Goal: Learn about a topic: Learn about a topic

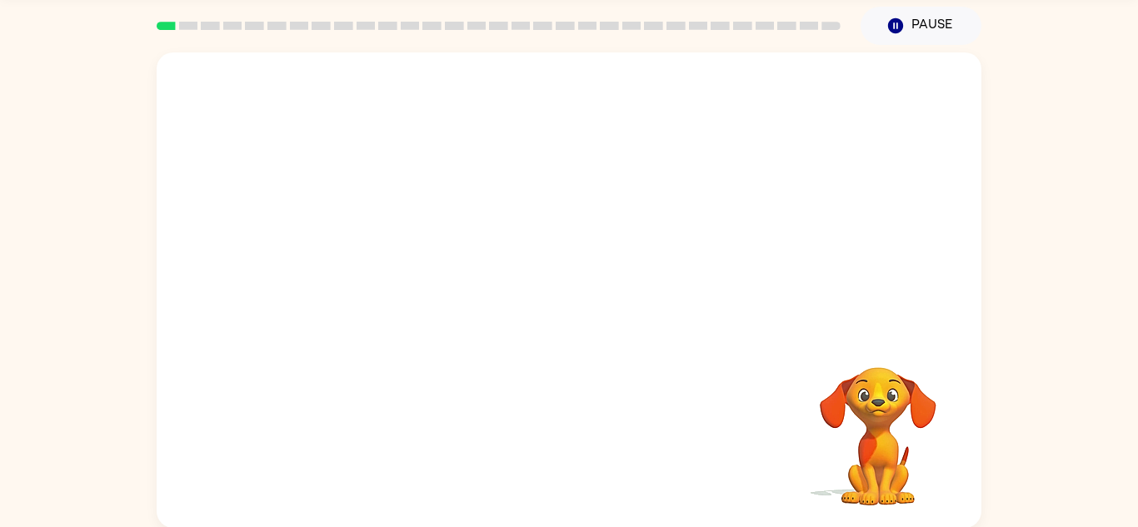
scroll to position [58, 0]
drag, startPoint x: 374, startPoint y: 255, endPoint x: 522, endPoint y: 113, distance: 205.1
click at [522, 113] on video "Your browser must support playing .mp4 files to use Literably. Please try using…" at bounding box center [569, 192] width 825 height 280
drag, startPoint x: 371, startPoint y: 257, endPoint x: 514, endPoint y: 115, distance: 202.1
click at [514, 115] on video "Your browser must support playing .mp4 files to use Literably. Please try using…" at bounding box center [569, 192] width 825 height 280
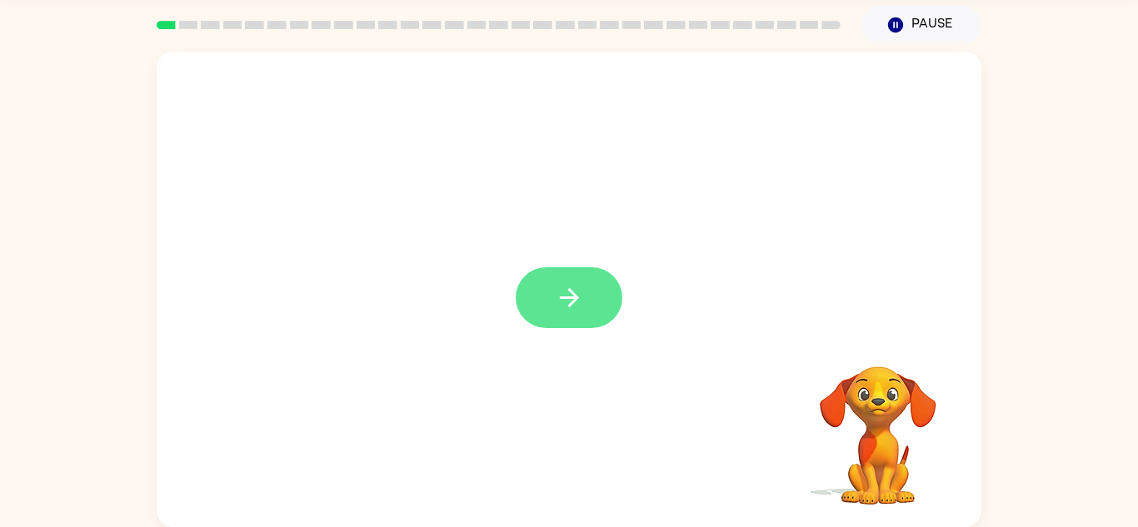
click at [571, 298] on icon "button" at bounding box center [568, 297] width 19 height 19
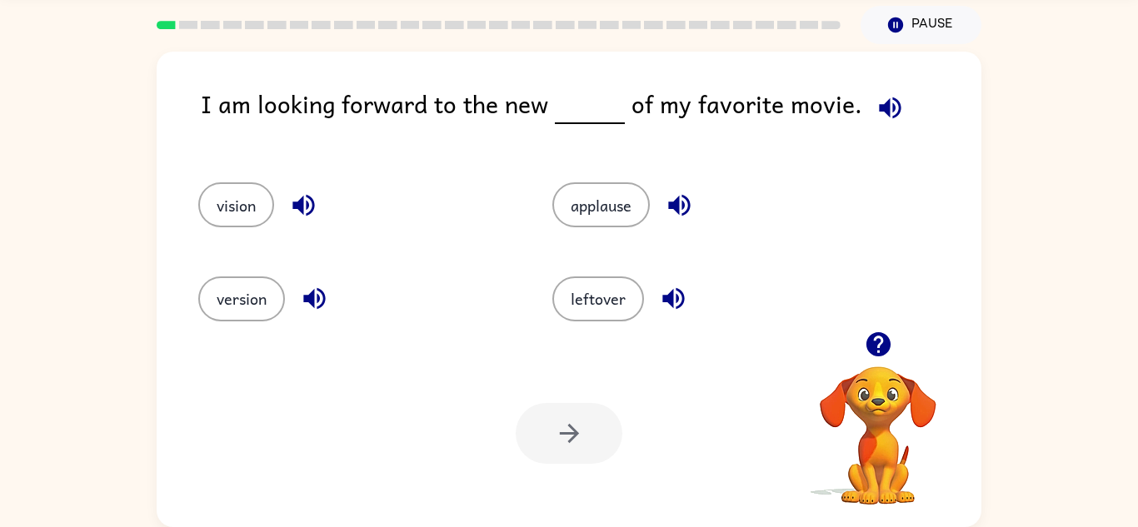
click at [307, 202] on icon "button" at bounding box center [303, 206] width 22 height 22
click at [322, 308] on icon "button" at bounding box center [314, 298] width 29 height 29
click at [670, 287] on icon "button" at bounding box center [673, 298] width 29 height 29
drag, startPoint x: 256, startPoint y: 307, endPoint x: 395, endPoint y: 188, distance: 183.2
click at [395, 188] on div "vision applause version leftover" at bounding box center [521, 244] width 708 height 187
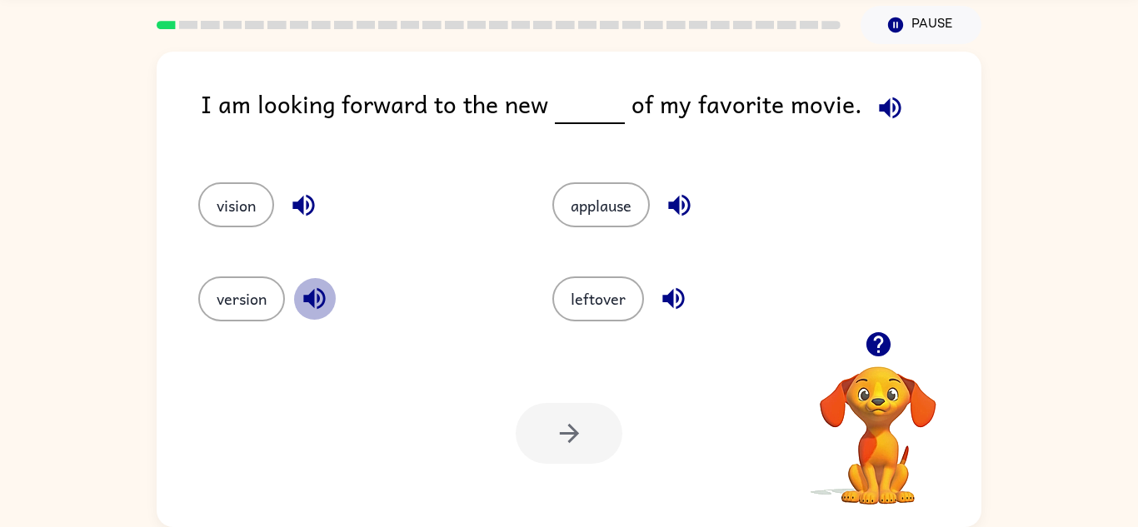
click at [315, 302] on icon "button" at bounding box center [314, 298] width 29 height 29
click at [317, 304] on icon "button" at bounding box center [314, 298] width 29 height 29
click at [258, 302] on button "version" at bounding box center [241, 299] width 87 height 45
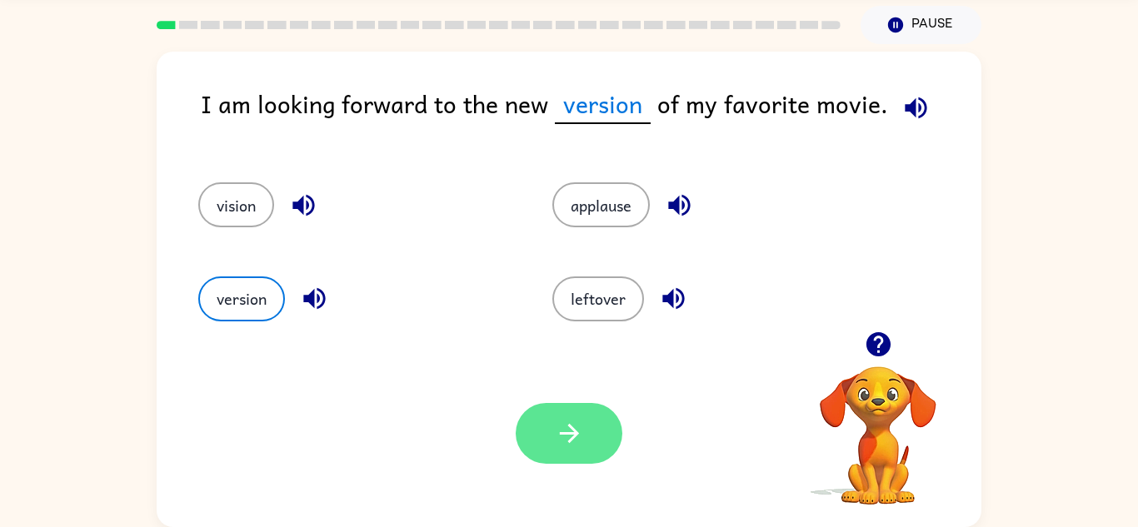
click at [594, 437] on button "button" at bounding box center [569, 433] width 107 height 61
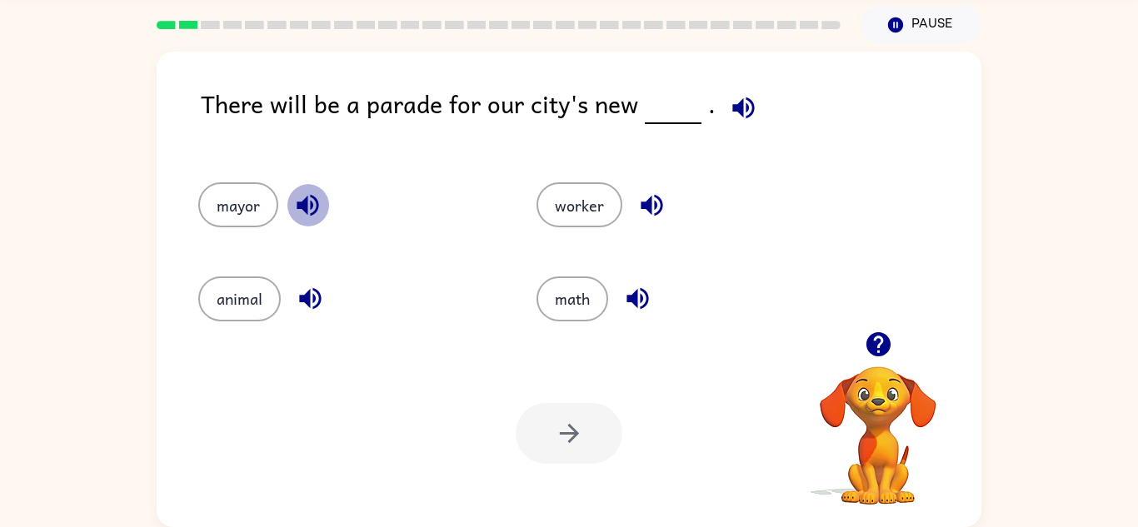
click at [315, 202] on icon "button" at bounding box center [307, 205] width 29 height 29
click at [234, 212] on button "mayor" at bounding box center [238, 204] width 80 height 45
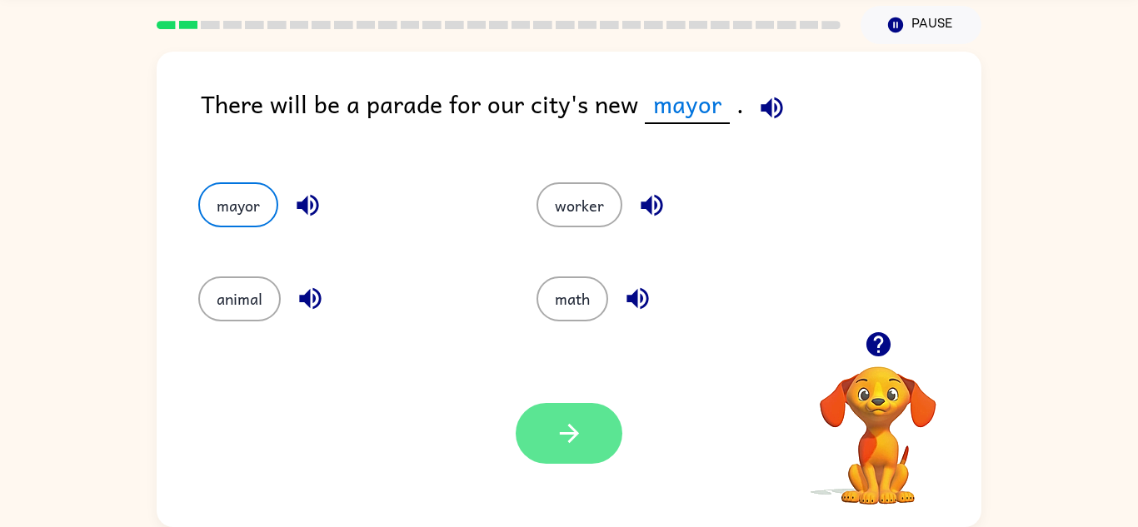
click at [613, 442] on button "button" at bounding box center [569, 433] width 107 height 61
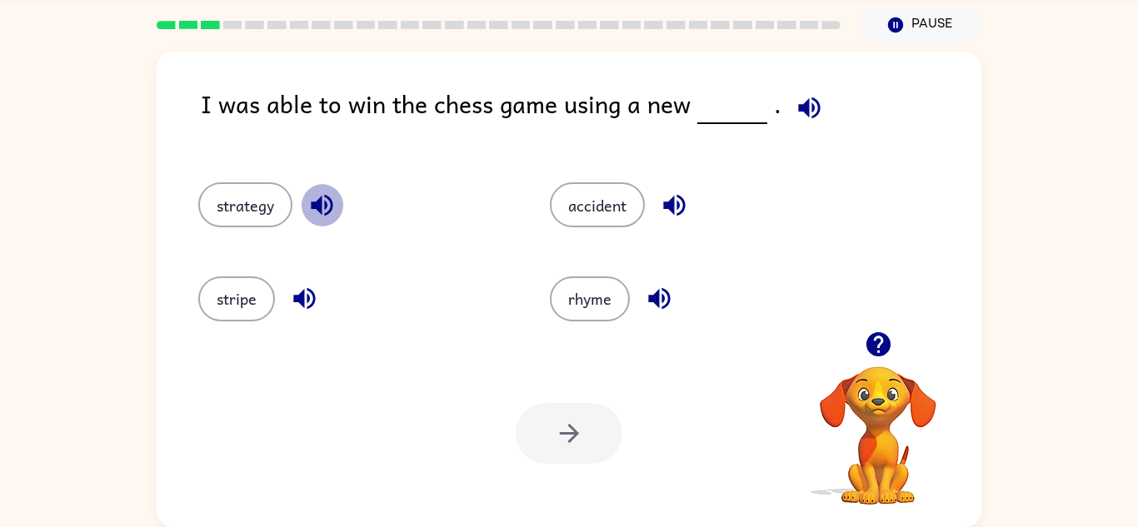
click at [333, 212] on icon "button" at bounding box center [321, 205] width 29 height 29
click at [297, 298] on icon "button" at bounding box center [304, 299] width 22 height 22
click at [661, 305] on icon "button" at bounding box center [659, 298] width 29 height 29
click at [673, 212] on icon "button" at bounding box center [674, 206] width 22 height 22
click at [595, 208] on button "accident" at bounding box center [597, 204] width 95 height 45
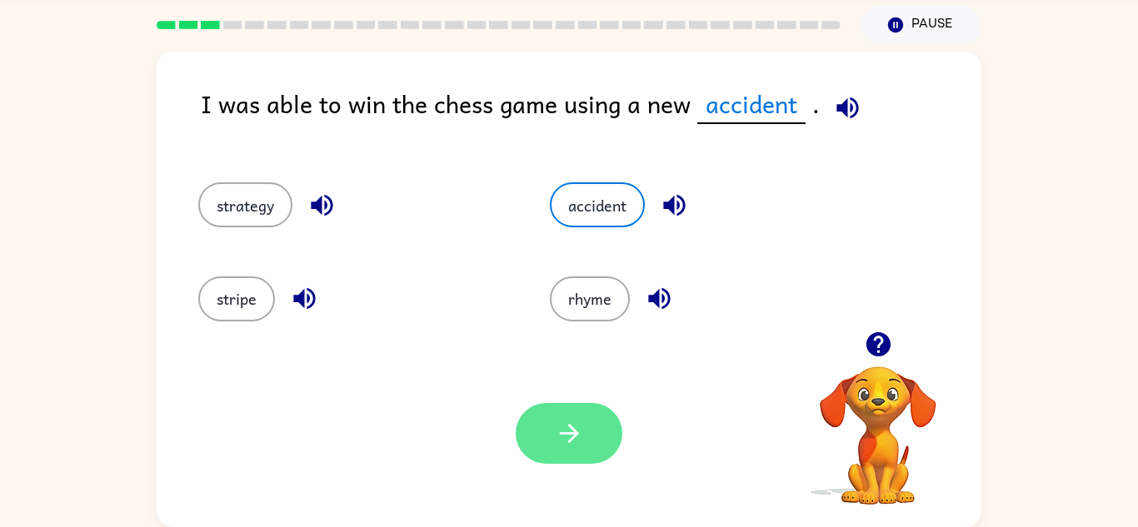
click at [580, 427] on icon "button" at bounding box center [569, 433] width 29 height 29
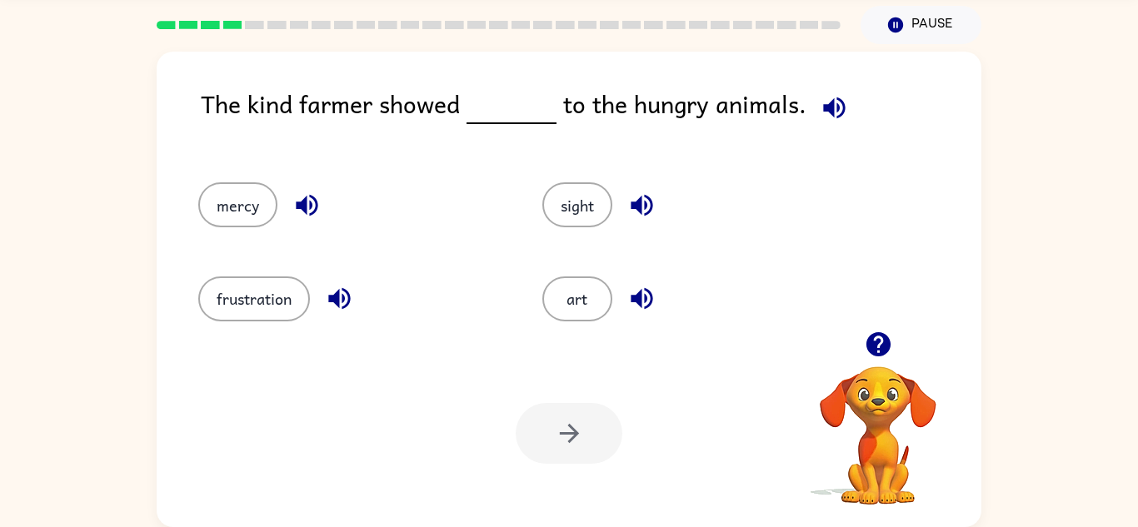
click at [319, 205] on icon "button" at bounding box center [306, 205] width 29 height 29
click at [332, 307] on icon "button" at bounding box center [339, 298] width 29 height 29
click at [646, 217] on icon "button" at bounding box center [641, 205] width 29 height 29
click at [637, 201] on icon "button" at bounding box center [641, 205] width 29 height 29
click at [643, 307] on icon "button" at bounding box center [641, 298] width 29 height 29
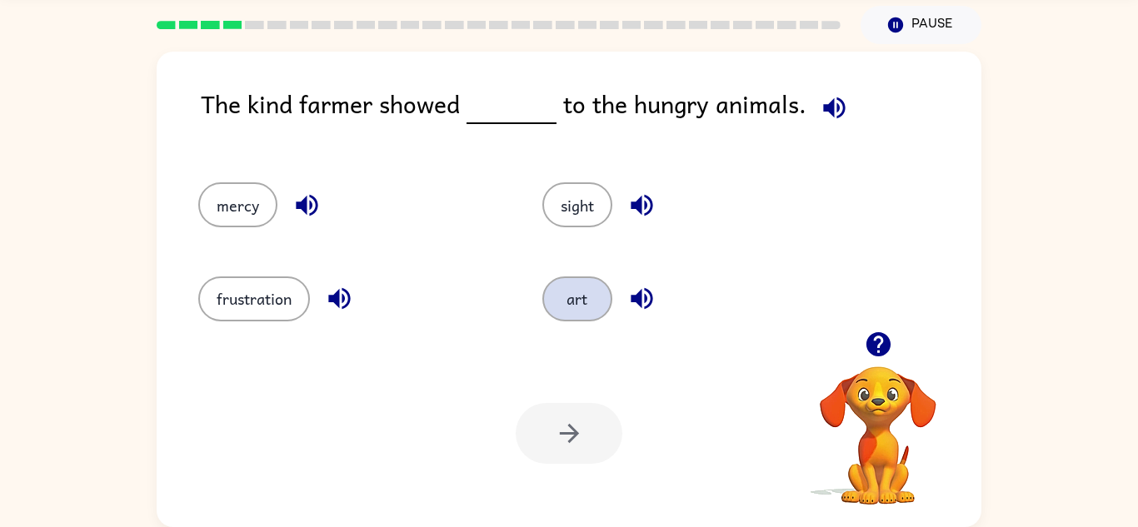
click at [579, 304] on button "art" at bounding box center [577, 299] width 70 height 45
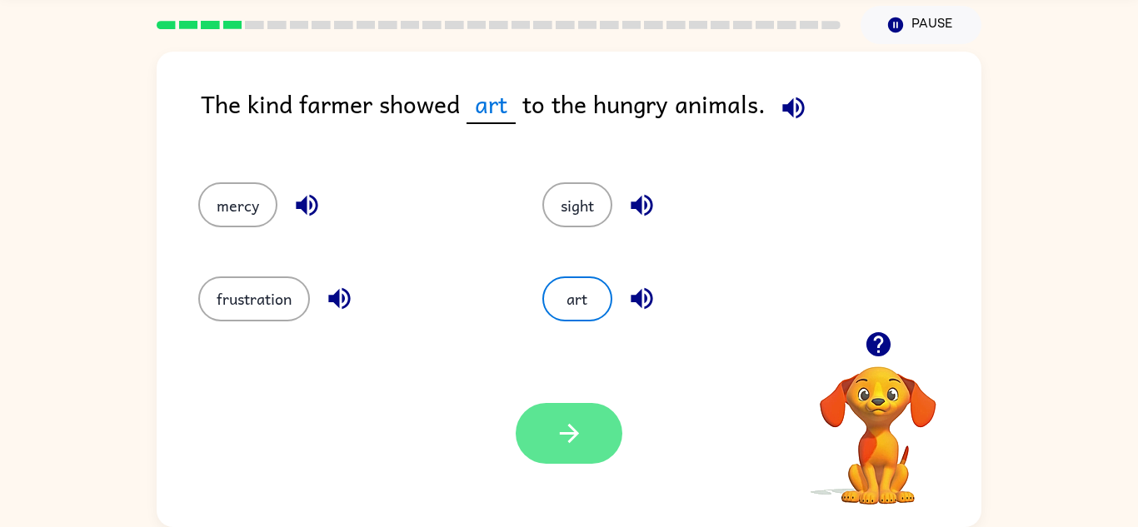
click at [577, 442] on icon "button" at bounding box center [569, 433] width 29 height 29
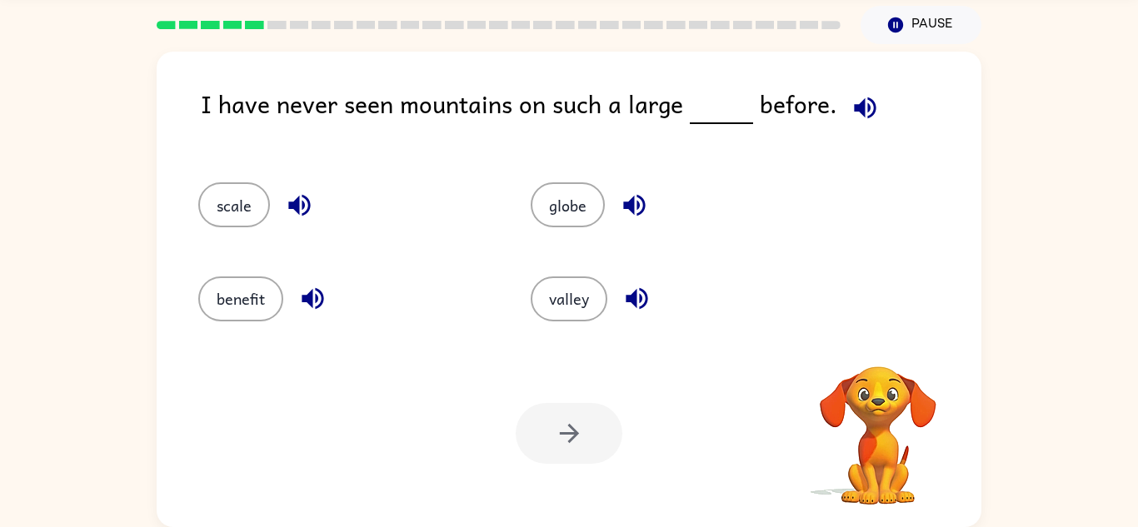
click at [301, 207] on icon "button" at bounding box center [299, 205] width 29 height 29
click at [302, 208] on icon "button" at bounding box center [299, 205] width 29 height 29
click at [312, 302] on icon "button" at bounding box center [313, 299] width 22 height 22
click at [655, 296] on button "button" at bounding box center [637, 298] width 42 height 42
click at [630, 202] on icon "button" at bounding box center [634, 206] width 22 height 22
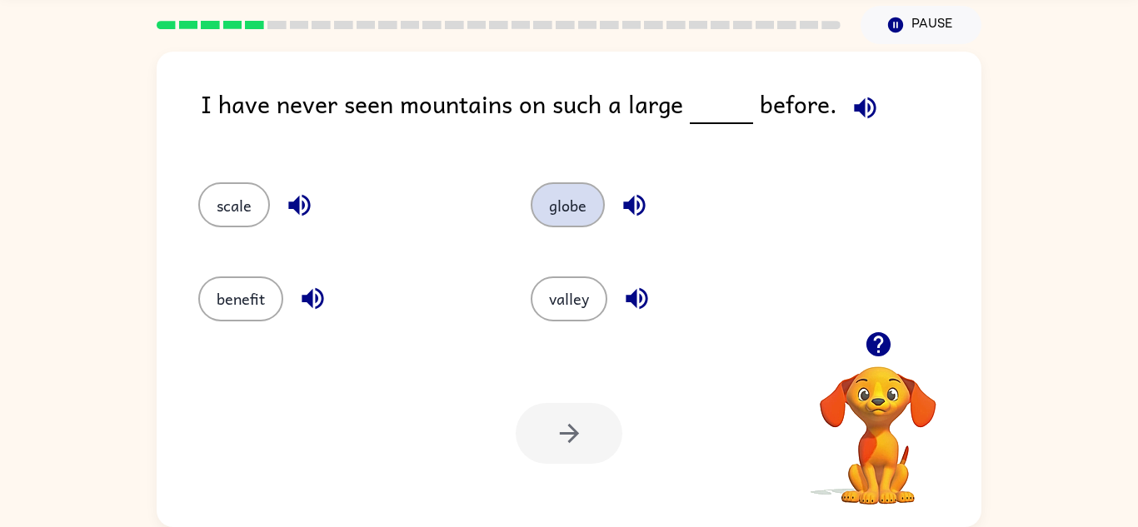
click at [577, 209] on button "globe" at bounding box center [568, 204] width 74 height 45
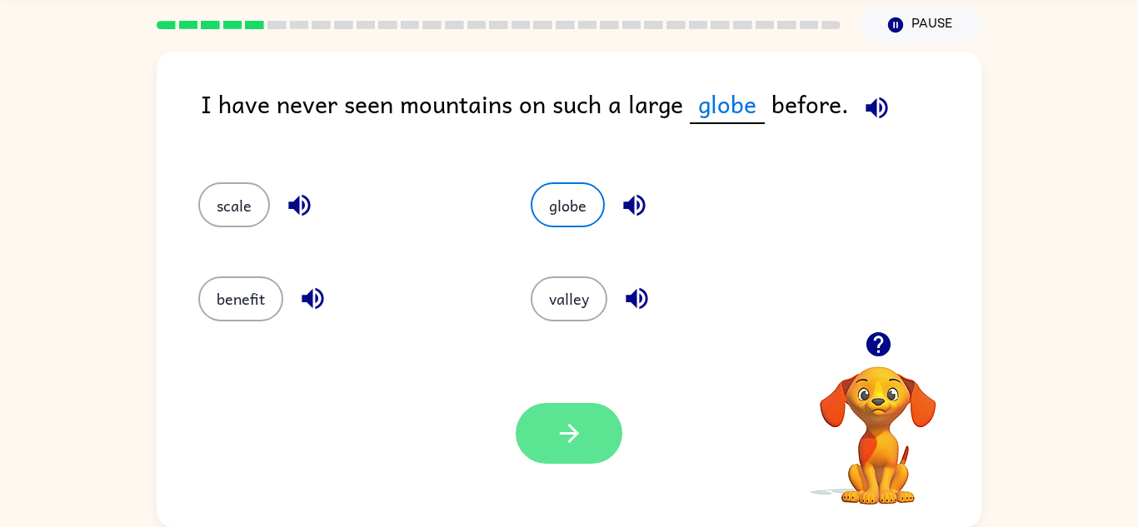
click at [588, 445] on button "button" at bounding box center [569, 433] width 107 height 61
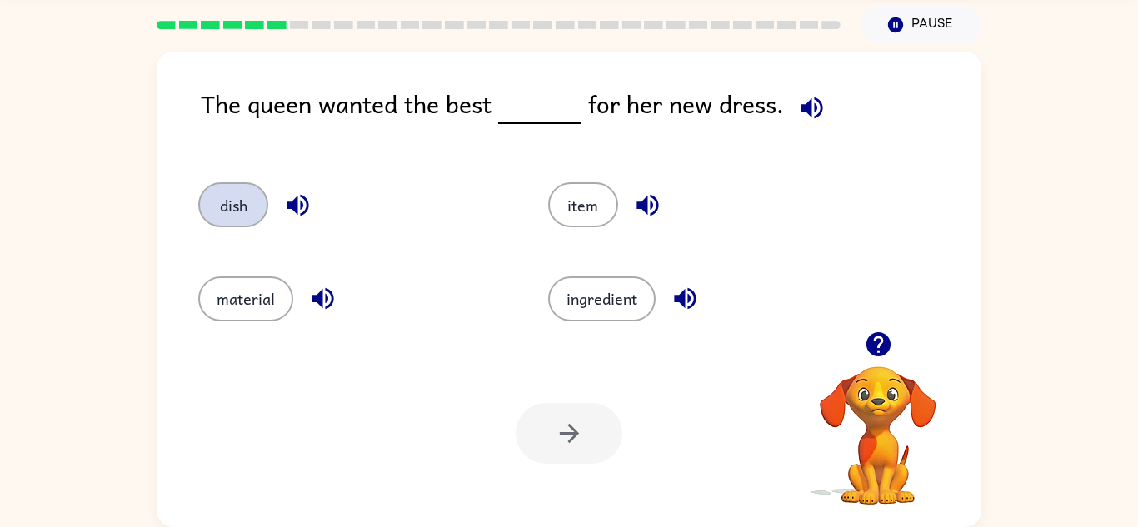
click at [237, 219] on button "dish" at bounding box center [233, 204] width 70 height 45
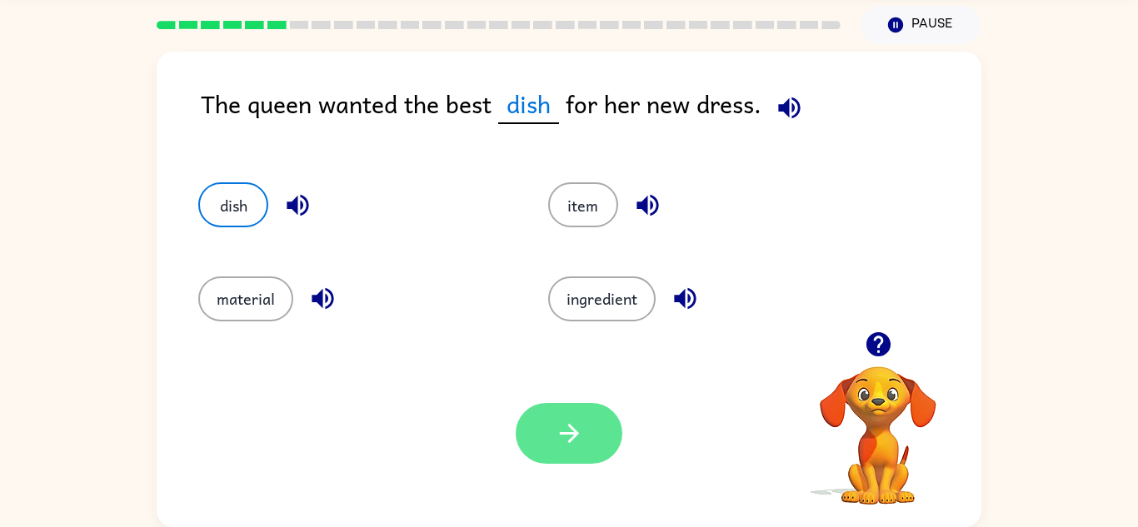
click at [596, 428] on button "button" at bounding box center [569, 433] width 107 height 61
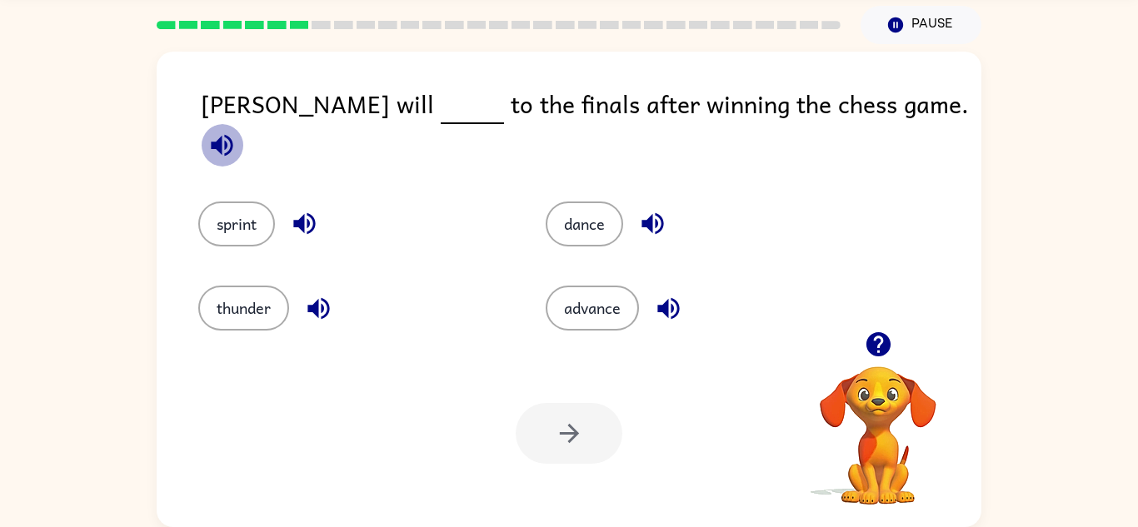
click at [237, 131] on icon "button" at bounding box center [221, 145] width 29 height 29
click at [311, 213] on icon "button" at bounding box center [304, 224] width 22 height 22
click at [327, 305] on icon "button" at bounding box center [318, 308] width 22 height 22
click at [666, 297] on icon "button" at bounding box center [668, 308] width 22 height 22
click at [655, 209] on icon "button" at bounding box center [652, 223] width 29 height 29
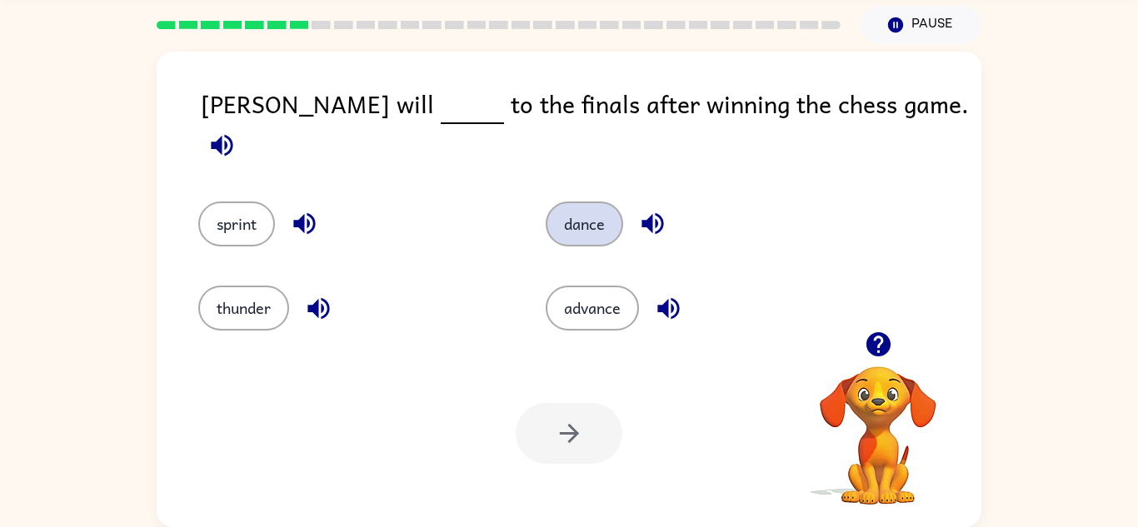
click at [587, 212] on button "dance" at bounding box center [584, 224] width 77 height 45
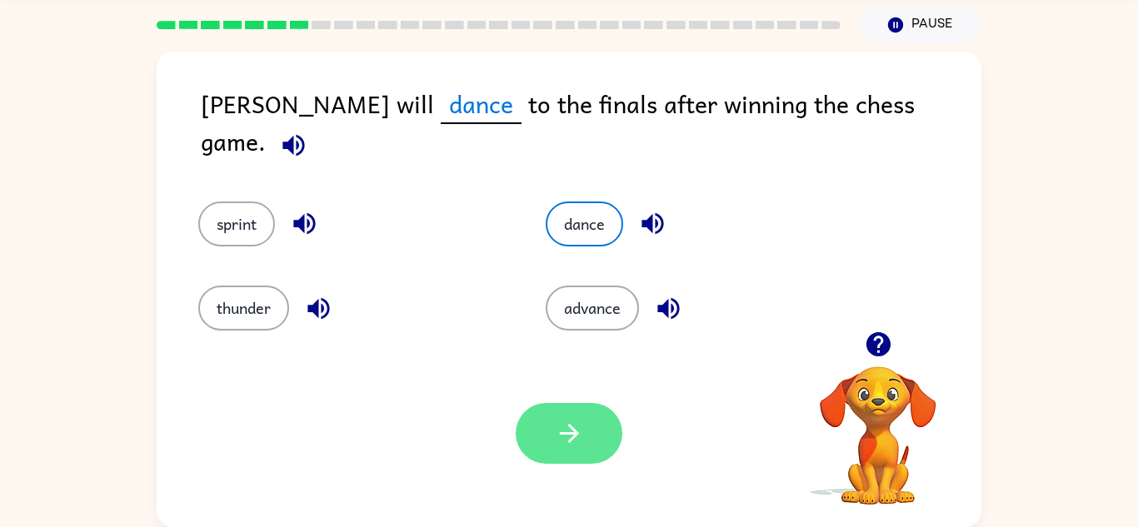
click at [580, 442] on icon "button" at bounding box center [569, 433] width 29 height 29
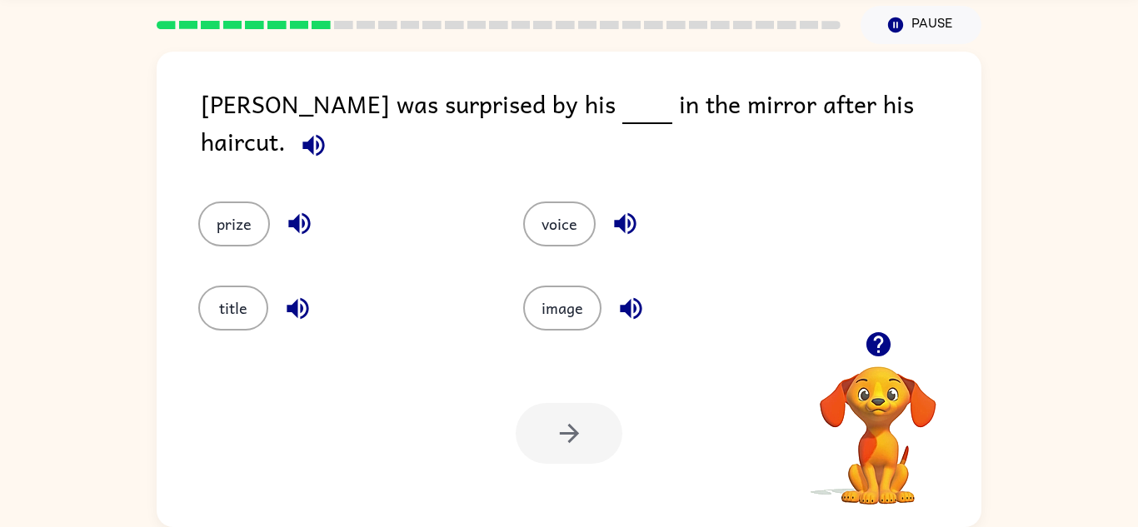
click at [292, 213] on icon "button" at bounding box center [299, 224] width 22 height 22
click at [240, 210] on button "prize" at bounding box center [234, 224] width 72 height 45
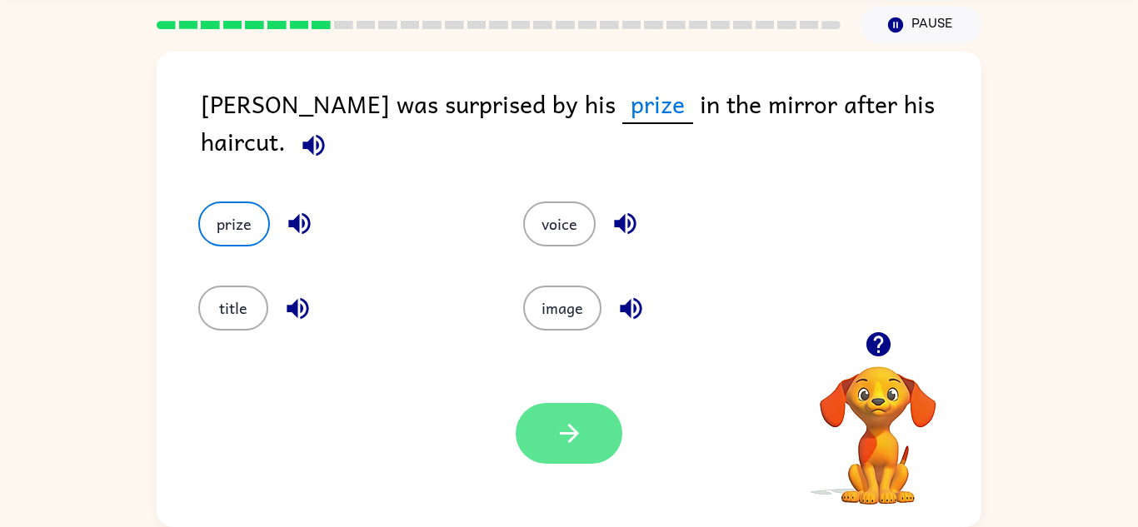
click at [586, 434] on button "button" at bounding box center [569, 433] width 107 height 61
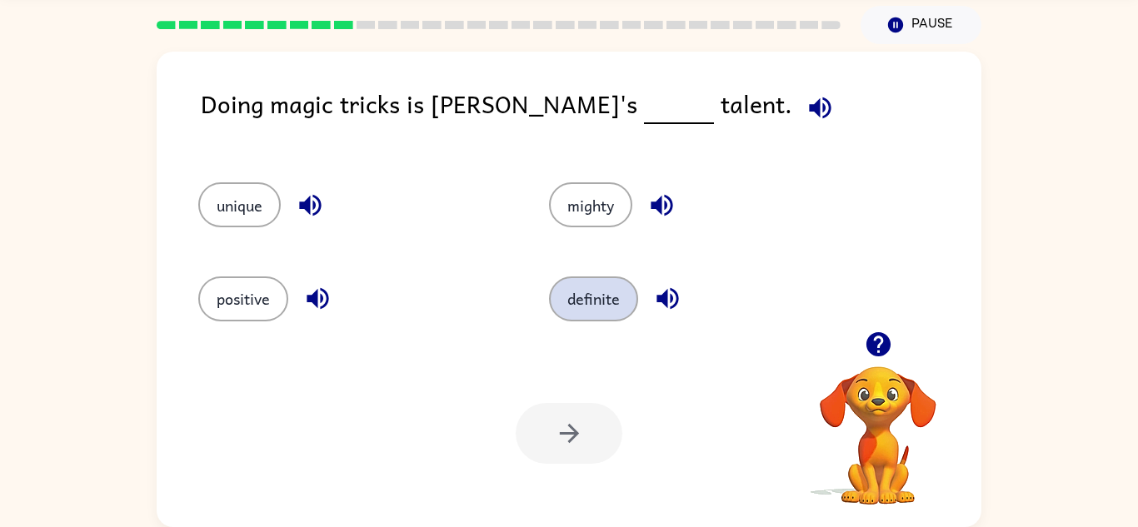
click at [594, 302] on button "definite" at bounding box center [593, 299] width 89 height 45
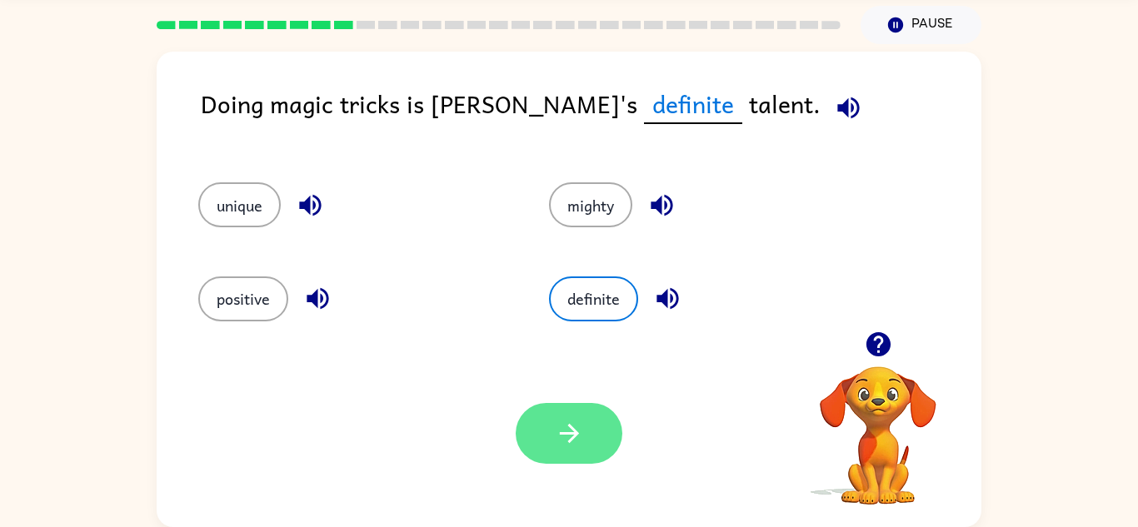
click at [587, 425] on button "button" at bounding box center [569, 433] width 107 height 61
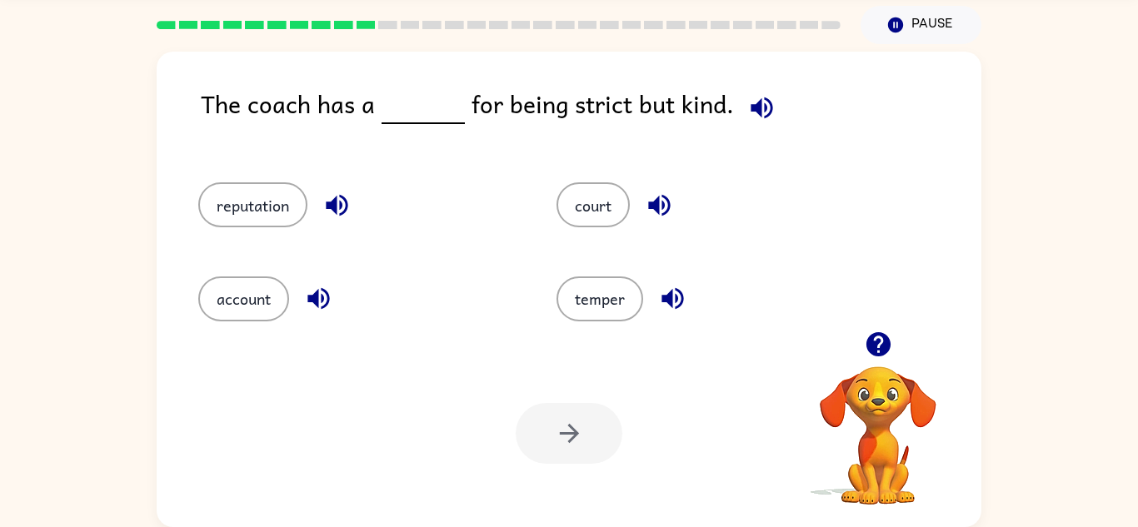
click at [336, 200] on icon "button" at bounding box center [337, 206] width 22 height 22
click at [651, 309] on div "temper" at bounding box center [717, 299] width 320 height 45
click at [672, 307] on icon "button" at bounding box center [673, 299] width 22 height 22
click at [597, 305] on button "temper" at bounding box center [600, 299] width 87 height 45
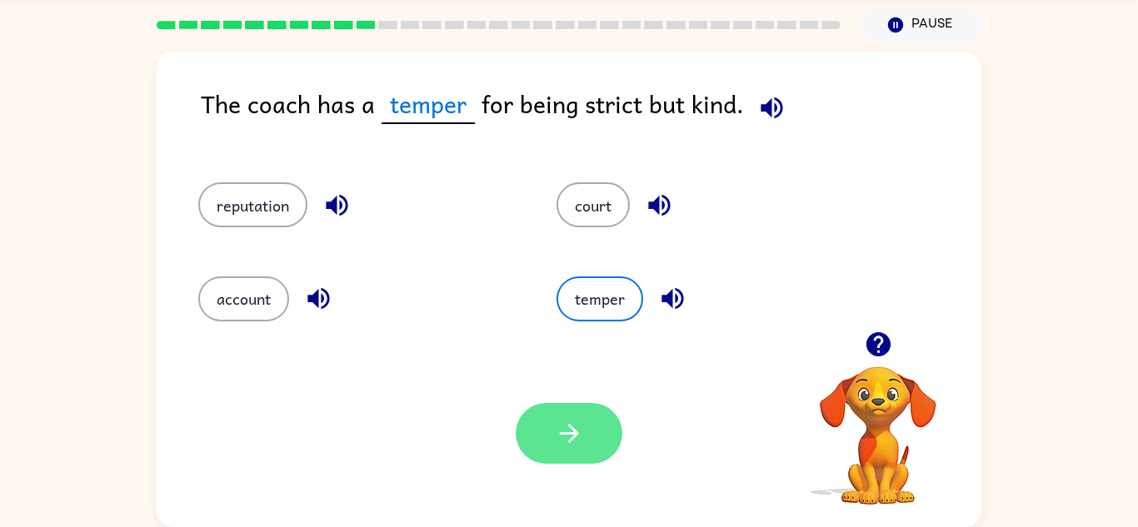
click at [550, 451] on button "button" at bounding box center [569, 433] width 107 height 61
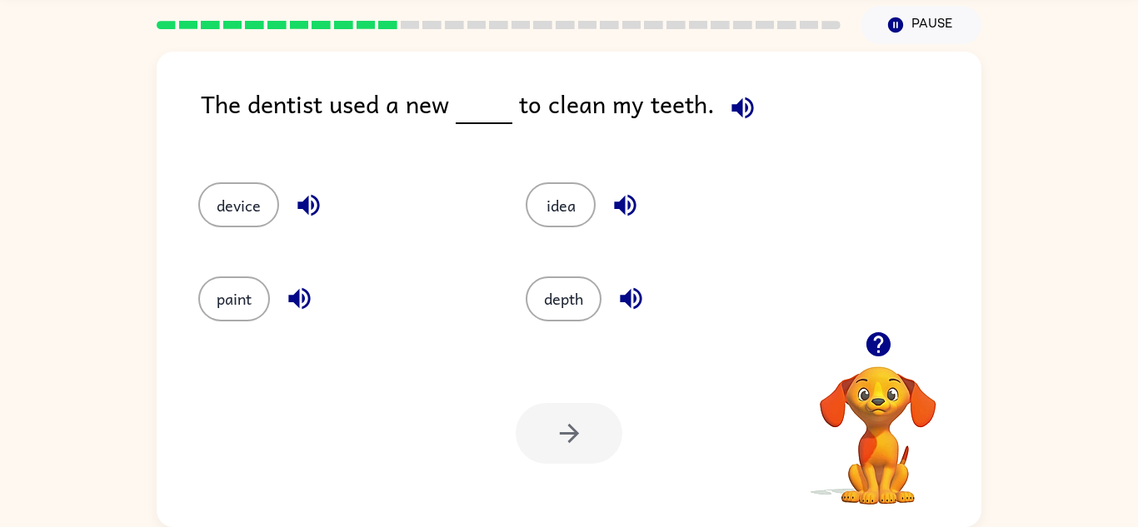
click at [302, 302] on icon "button" at bounding box center [299, 298] width 29 height 29
click at [302, 209] on icon "button" at bounding box center [308, 206] width 22 height 22
click at [627, 204] on icon "button" at bounding box center [625, 205] width 29 height 29
click at [627, 307] on icon "button" at bounding box center [631, 298] width 29 height 29
click at [560, 302] on button "depth" at bounding box center [564, 299] width 76 height 45
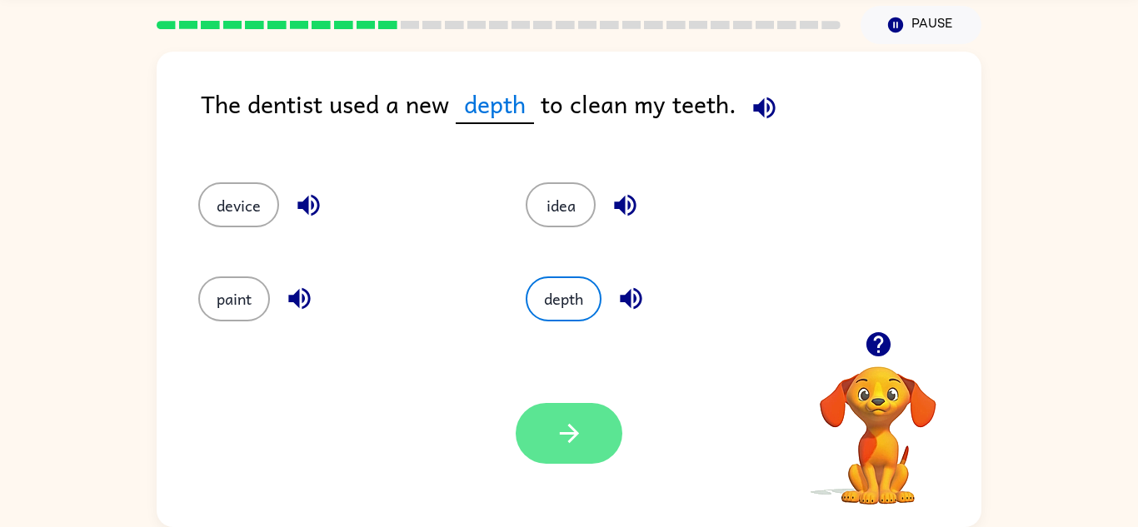
click at [602, 447] on button "button" at bounding box center [569, 433] width 107 height 61
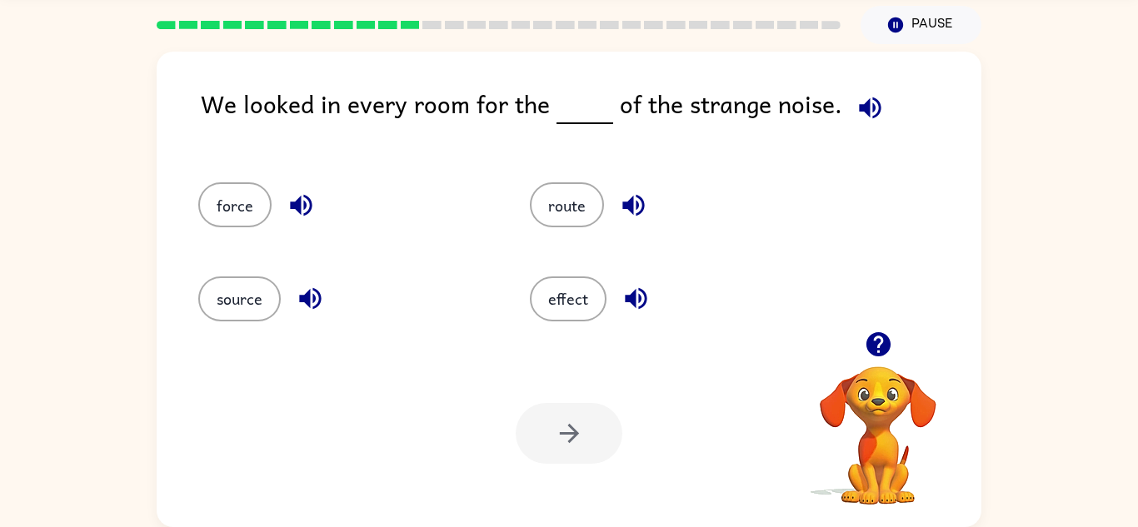
click at [321, 296] on icon "button" at bounding box center [310, 299] width 22 height 22
click at [243, 297] on button "source" at bounding box center [239, 299] width 82 height 45
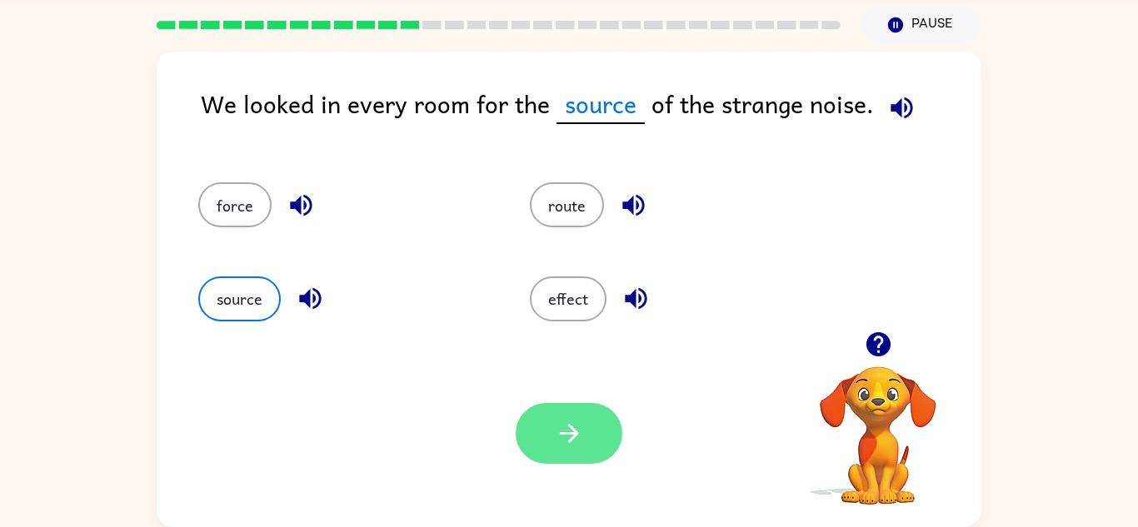
click at [602, 438] on button "button" at bounding box center [569, 433] width 107 height 61
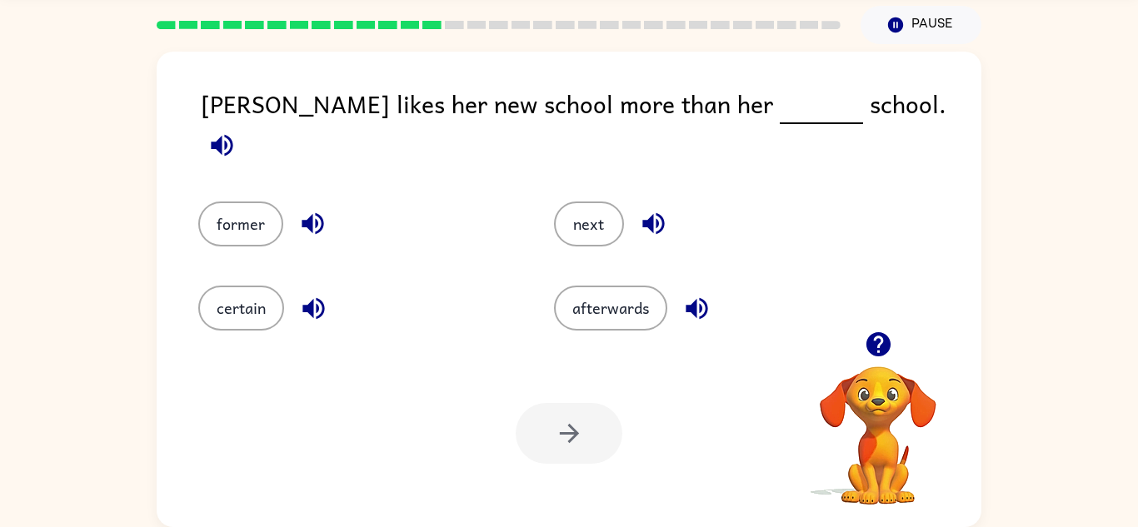
click at [318, 209] on icon "button" at bounding box center [312, 223] width 29 height 29
click at [311, 299] on icon "button" at bounding box center [313, 308] width 22 height 22
click at [654, 209] on icon "button" at bounding box center [653, 223] width 29 height 29
click at [694, 299] on icon "button" at bounding box center [697, 308] width 22 height 22
click at [607, 303] on button "afterwards" at bounding box center [610, 308] width 113 height 45
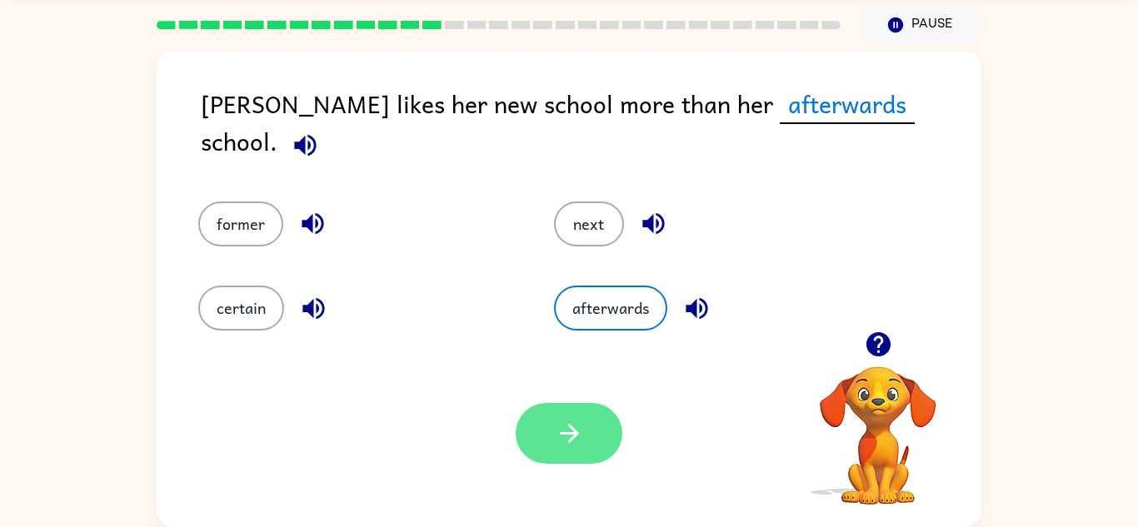
click at [575, 444] on icon "button" at bounding box center [569, 433] width 29 height 29
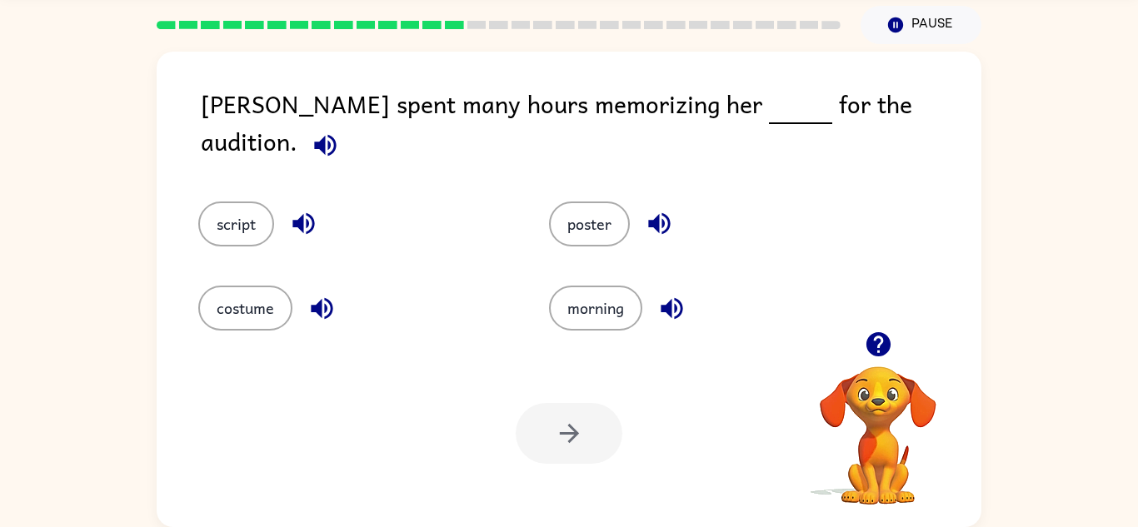
click at [317, 210] on icon "button" at bounding box center [303, 223] width 29 height 29
click at [329, 296] on icon "button" at bounding box center [321, 308] width 29 height 29
click at [248, 292] on button "costume" at bounding box center [245, 308] width 94 height 45
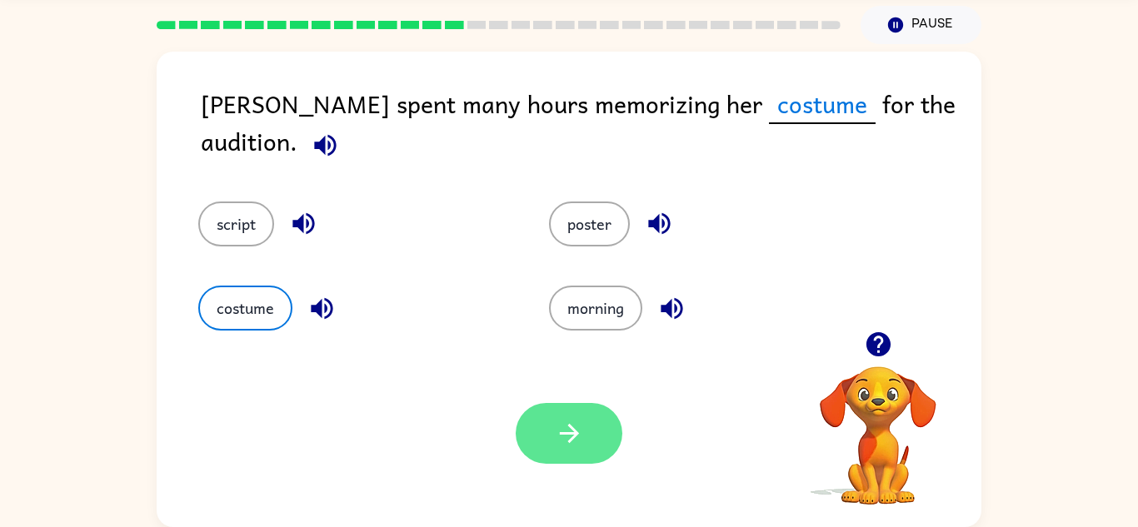
click at [588, 418] on button "button" at bounding box center [569, 433] width 107 height 61
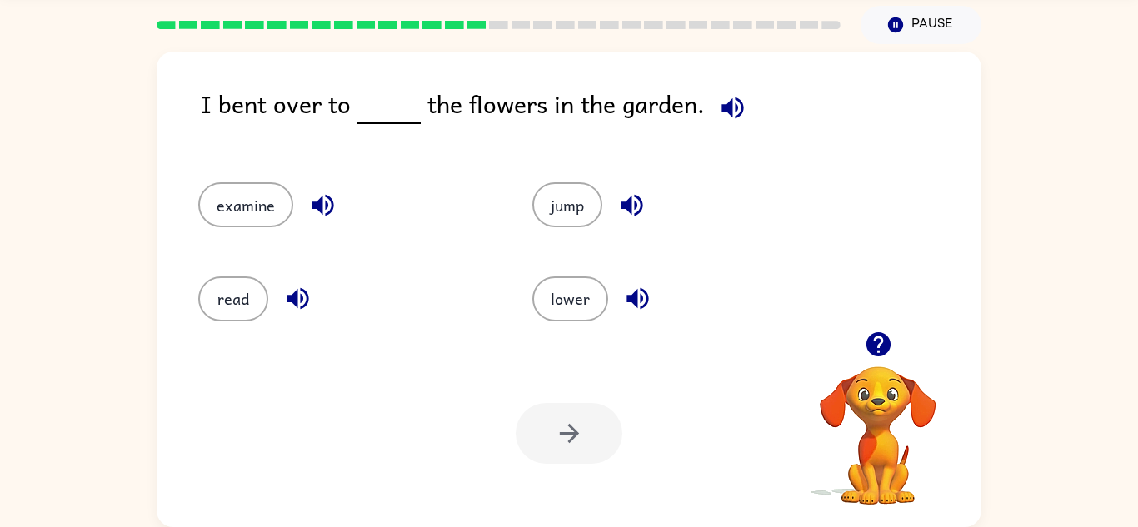
click at [635, 309] on icon "button" at bounding box center [637, 298] width 29 height 29
click at [302, 302] on icon "button" at bounding box center [297, 298] width 29 height 29
click at [320, 203] on icon "button" at bounding box center [323, 206] width 22 height 22
click at [637, 205] on icon "button" at bounding box center [631, 205] width 29 height 29
click at [562, 216] on button "jump" at bounding box center [567, 204] width 70 height 45
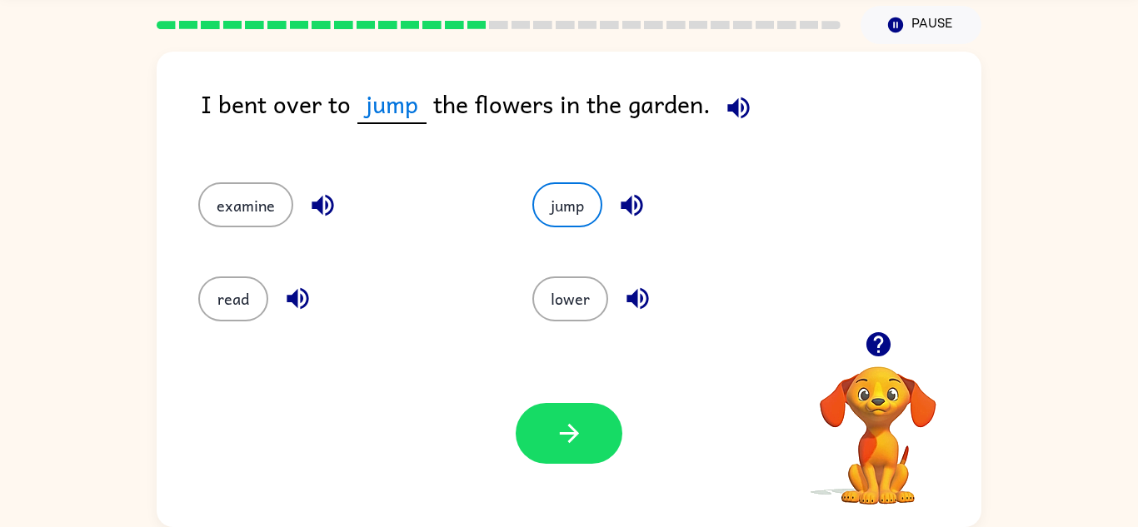
click at [313, 204] on icon "button" at bounding box center [323, 206] width 22 height 22
click at [581, 305] on button "lower" at bounding box center [570, 299] width 76 height 45
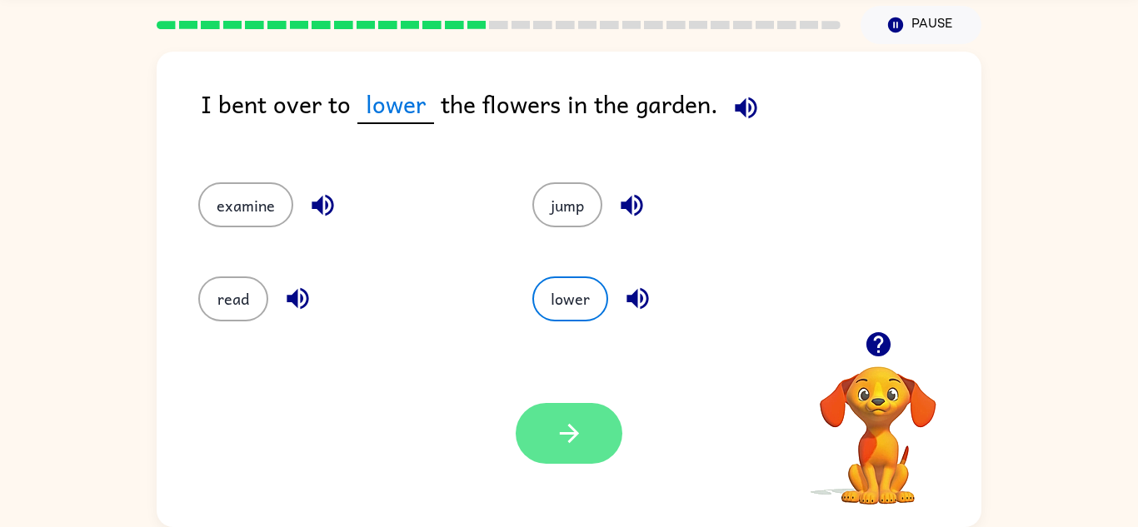
click at [586, 426] on button "button" at bounding box center [569, 433] width 107 height 61
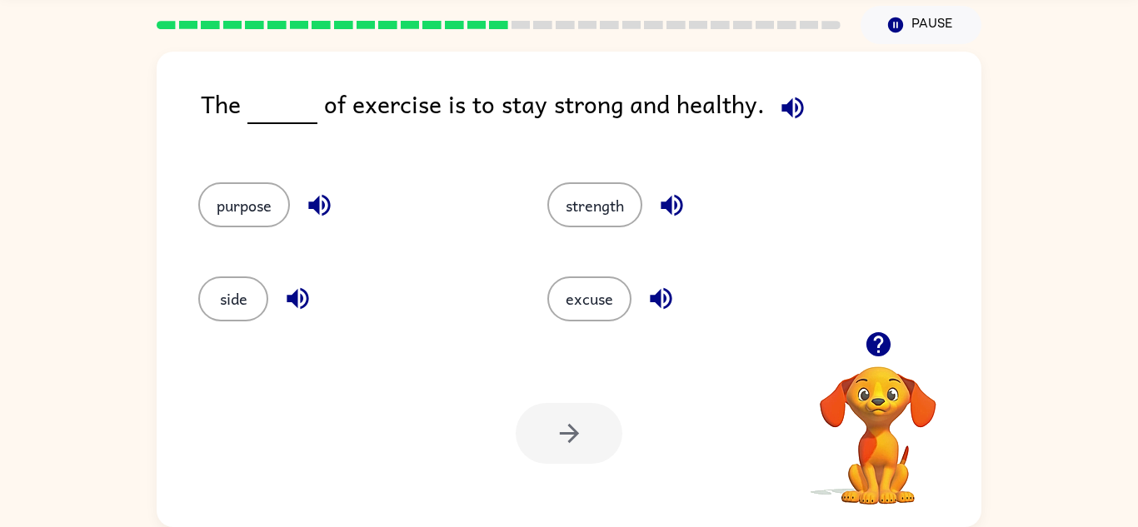
click at [330, 214] on icon "button" at bounding box center [319, 205] width 29 height 29
click at [313, 297] on button "button" at bounding box center [298, 298] width 42 height 42
click at [667, 292] on icon "button" at bounding box center [661, 299] width 22 height 22
click at [673, 215] on icon "button" at bounding box center [671, 205] width 29 height 29
click at [579, 206] on button "strength" at bounding box center [594, 204] width 95 height 45
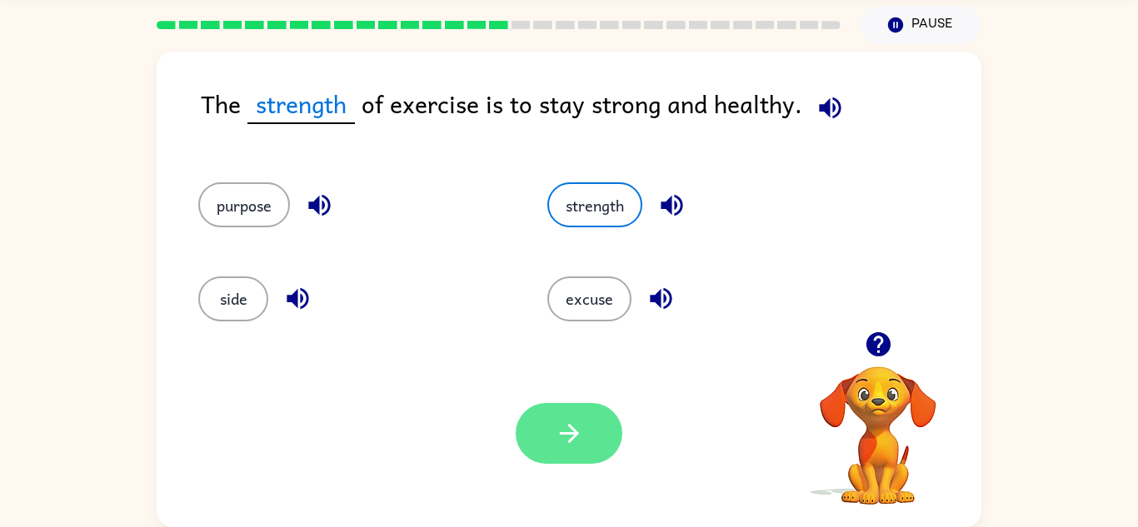
click at [577, 423] on icon "button" at bounding box center [569, 433] width 29 height 29
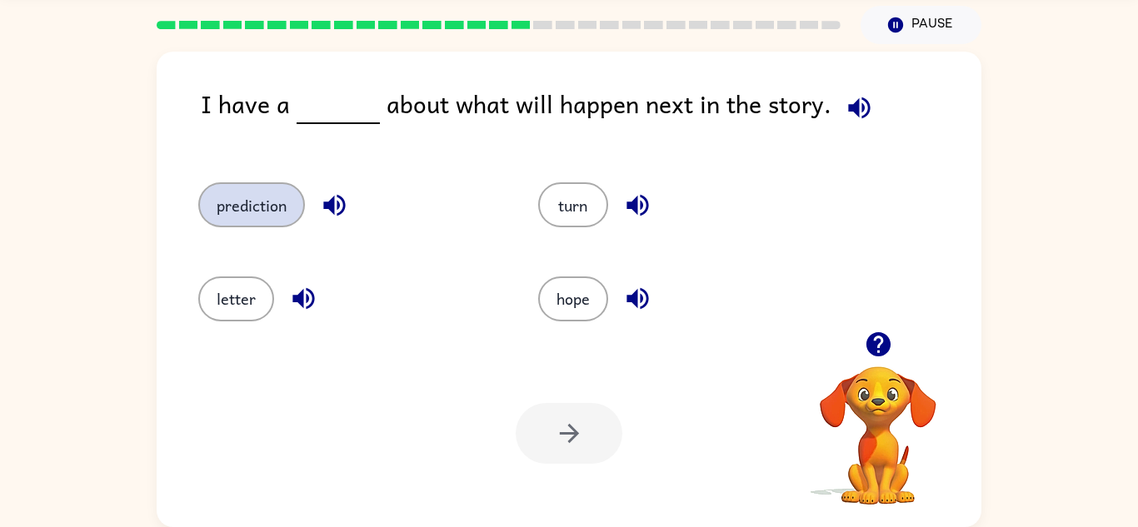
click at [270, 210] on button "prediction" at bounding box center [251, 204] width 107 height 45
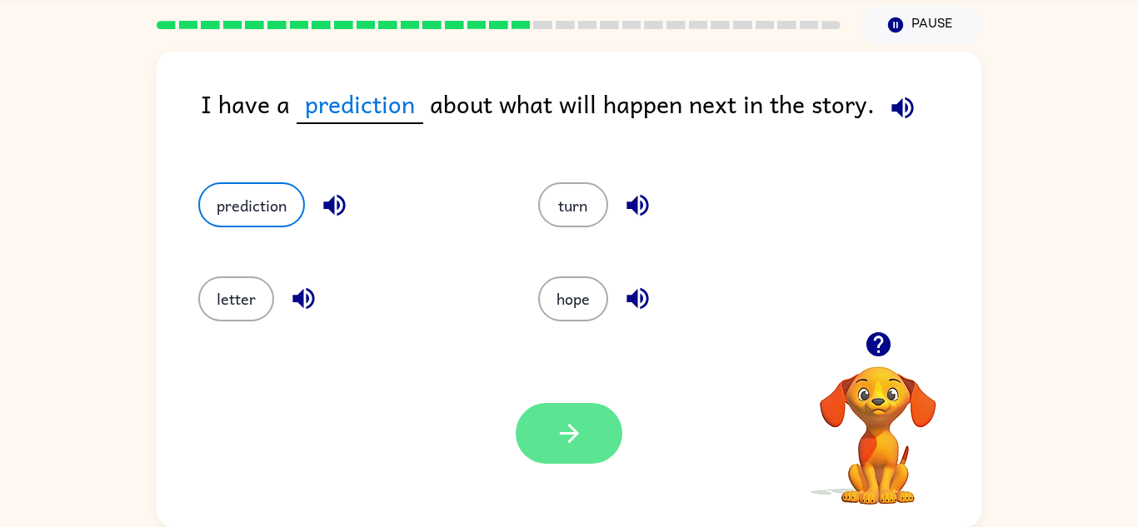
click at [572, 406] on button "button" at bounding box center [569, 433] width 107 height 61
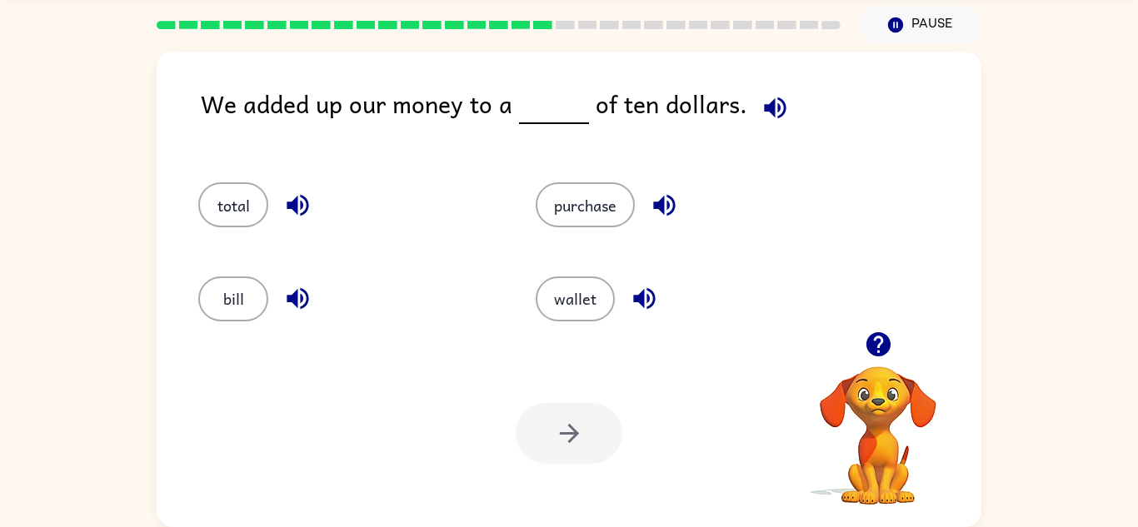
click at [299, 305] on icon "button" at bounding box center [297, 298] width 29 height 29
click at [257, 316] on button "bill" at bounding box center [233, 299] width 70 height 45
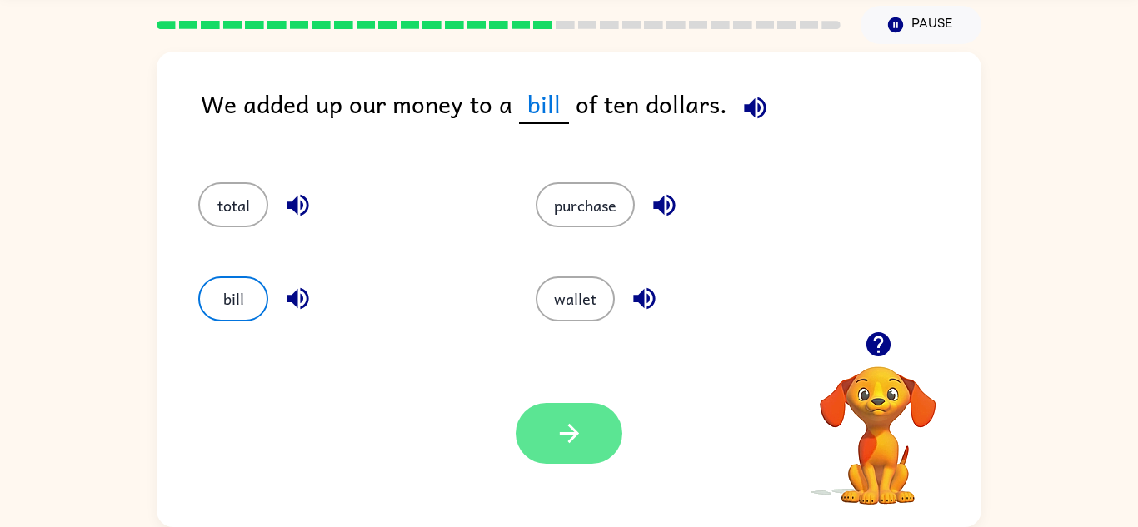
click at [618, 439] on button "button" at bounding box center [569, 433] width 107 height 61
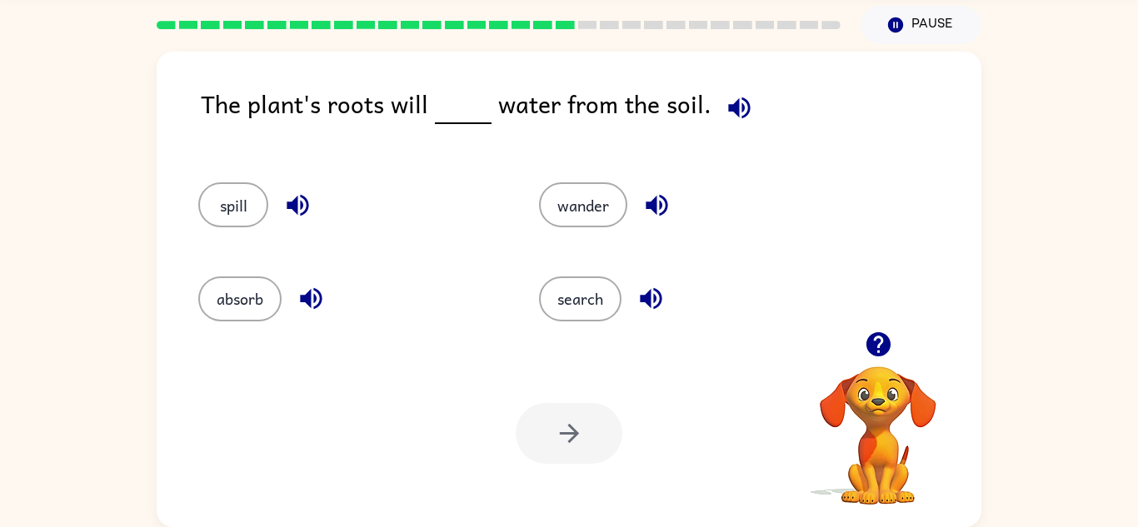
click at [611, 433] on div at bounding box center [569, 433] width 107 height 61
click at [256, 205] on button "spill" at bounding box center [233, 204] width 70 height 45
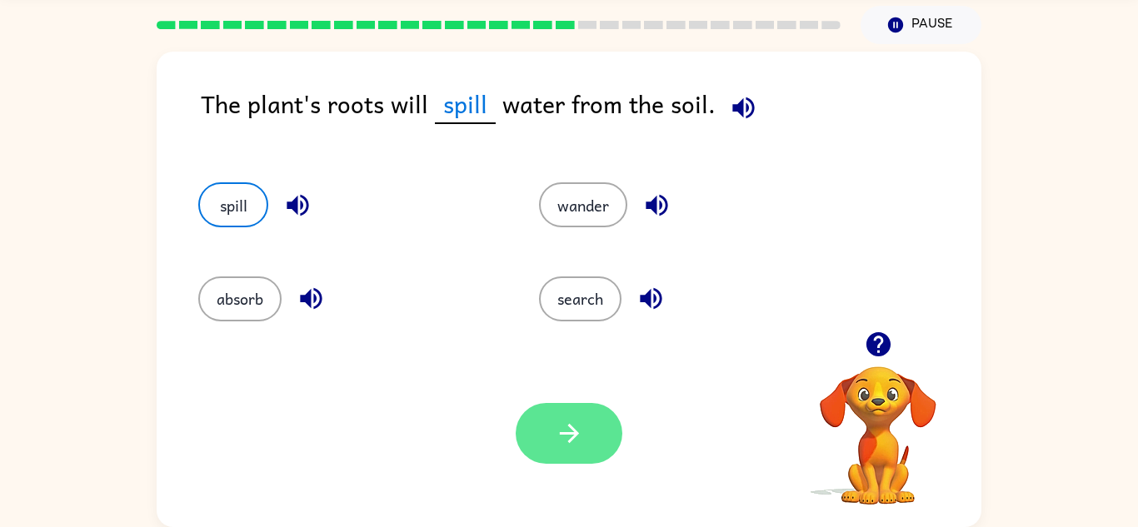
click at [602, 439] on button "button" at bounding box center [569, 433] width 107 height 61
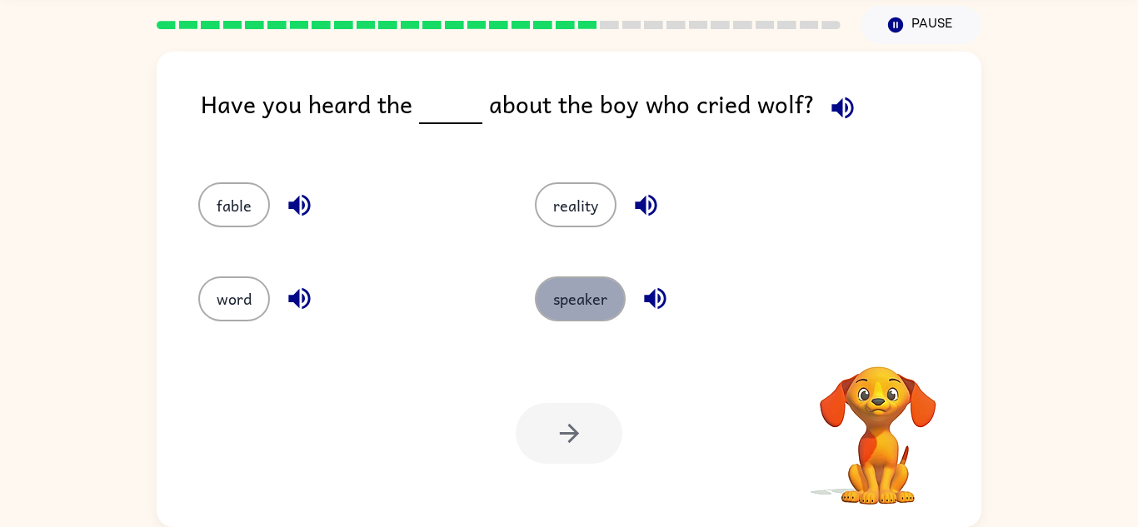
click at [577, 308] on button "speaker" at bounding box center [580, 299] width 91 height 45
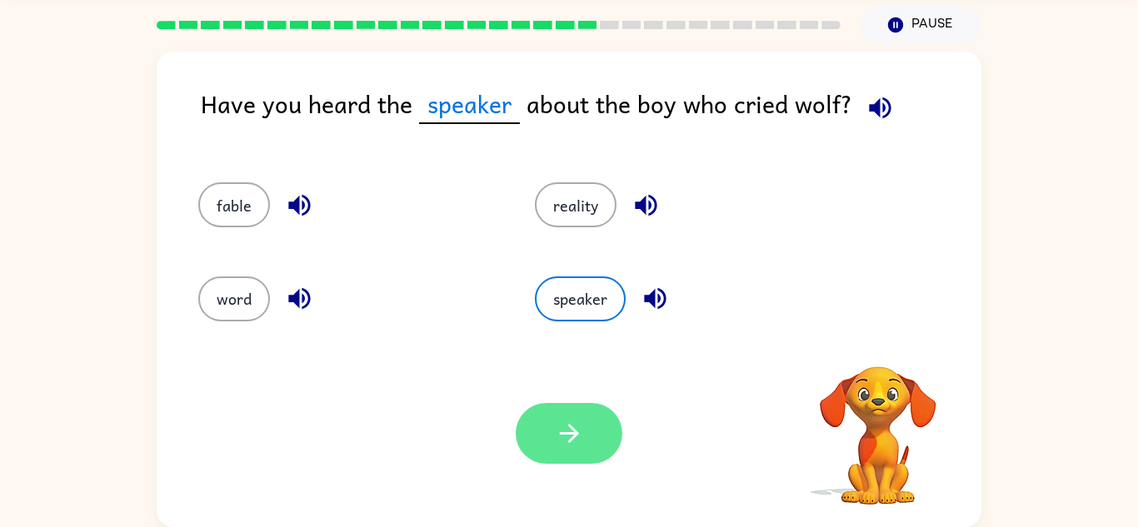
click at [587, 406] on button "button" at bounding box center [569, 433] width 107 height 61
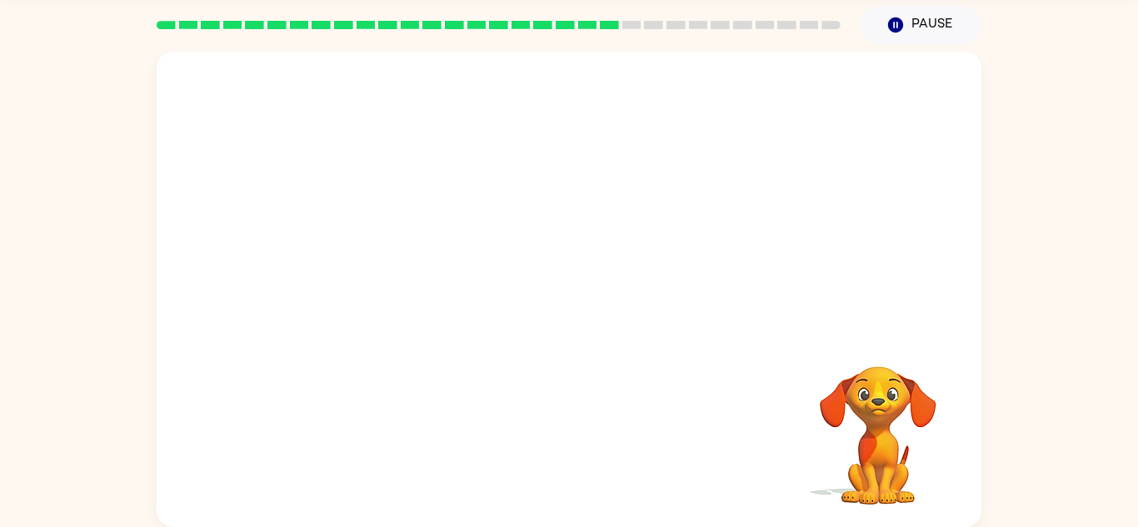
click at [425, 284] on video "Your browser must support playing .mp4 files to use Literably. Please try using…" at bounding box center [569, 192] width 825 height 280
click at [413, 258] on video "Your browser must support playing .mp4 files to use Literably. Please try using…" at bounding box center [569, 192] width 825 height 280
click at [418, 265] on video "Your browser must support playing .mp4 files to use Literably. Please try using…" at bounding box center [569, 192] width 825 height 280
click at [422, 290] on video "Your browser must support playing .mp4 files to use Literably. Please try using…" at bounding box center [569, 192] width 825 height 280
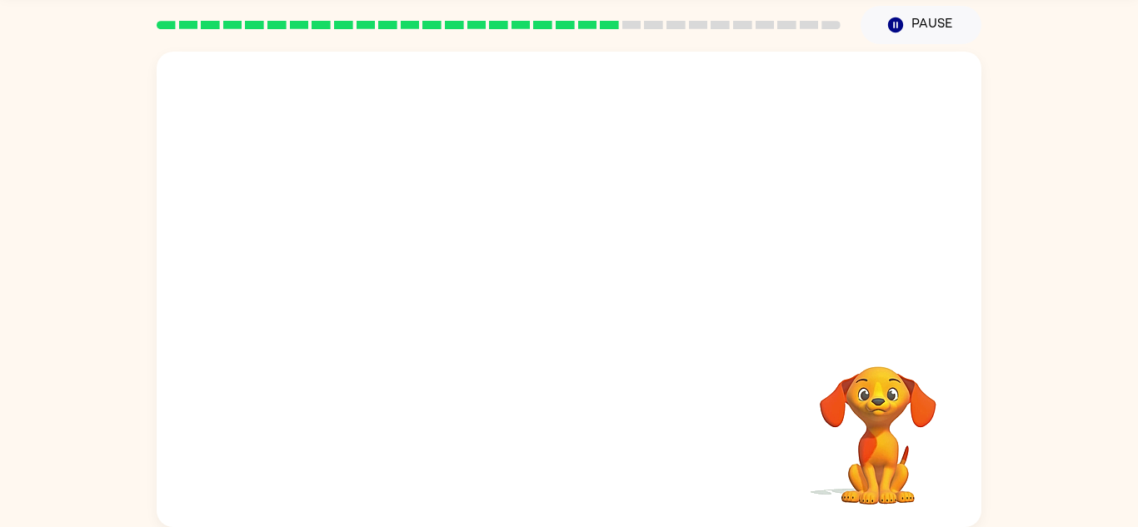
click at [422, 290] on video "Your browser must support playing .mp4 files to use Literably. Please try using…" at bounding box center [569, 192] width 825 height 280
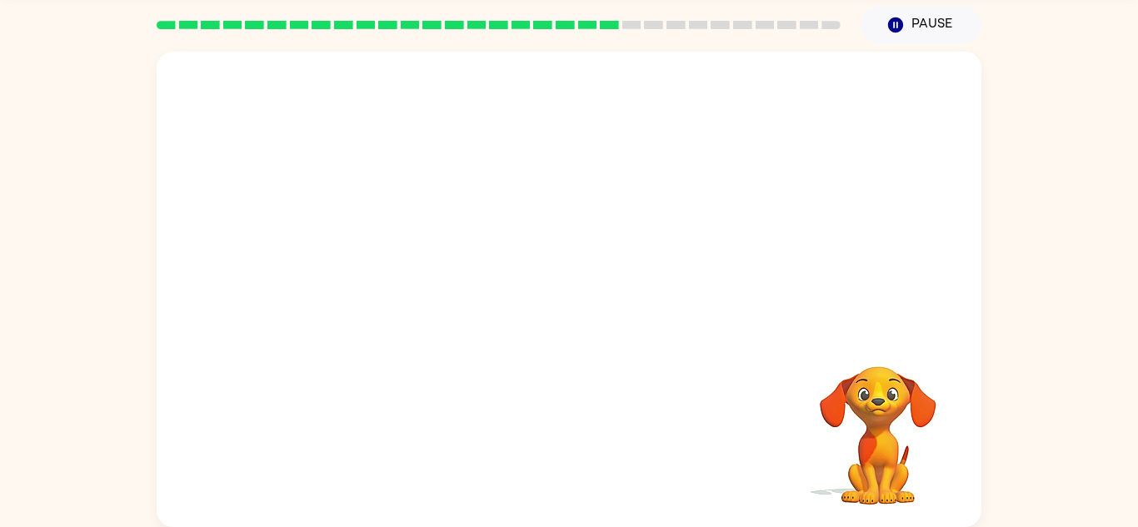
click at [422, 290] on video "Your browser must support playing .mp4 files to use Literably. Please try using…" at bounding box center [569, 192] width 825 height 280
click at [577, 301] on icon "button" at bounding box center [569, 297] width 29 height 29
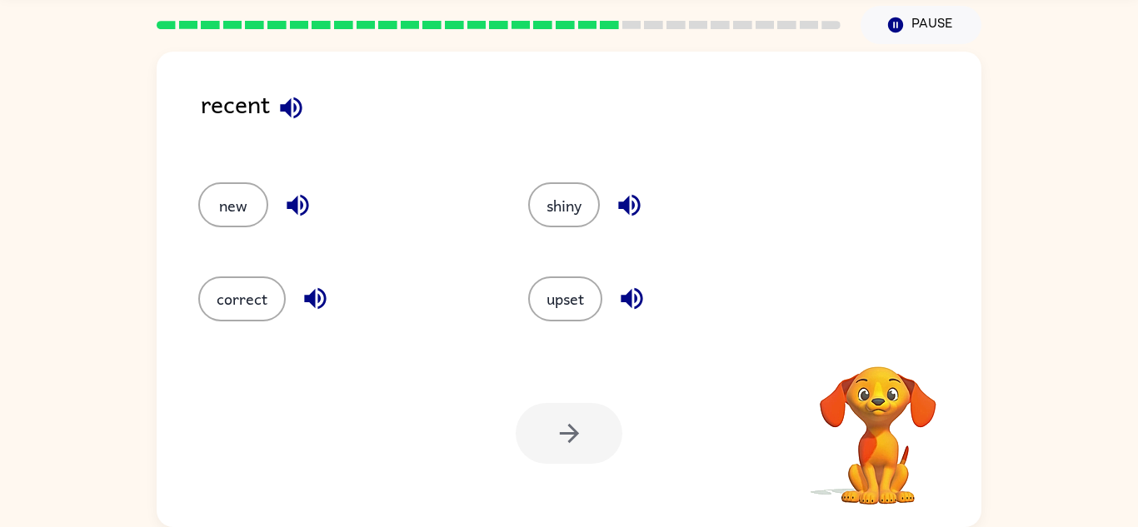
click at [302, 107] on icon "button" at bounding box center [291, 108] width 22 height 22
click at [320, 302] on icon "button" at bounding box center [315, 298] width 29 height 29
click at [635, 204] on icon "button" at bounding box center [629, 206] width 22 height 22
click at [563, 202] on button "shiny" at bounding box center [564, 204] width 72 height 45
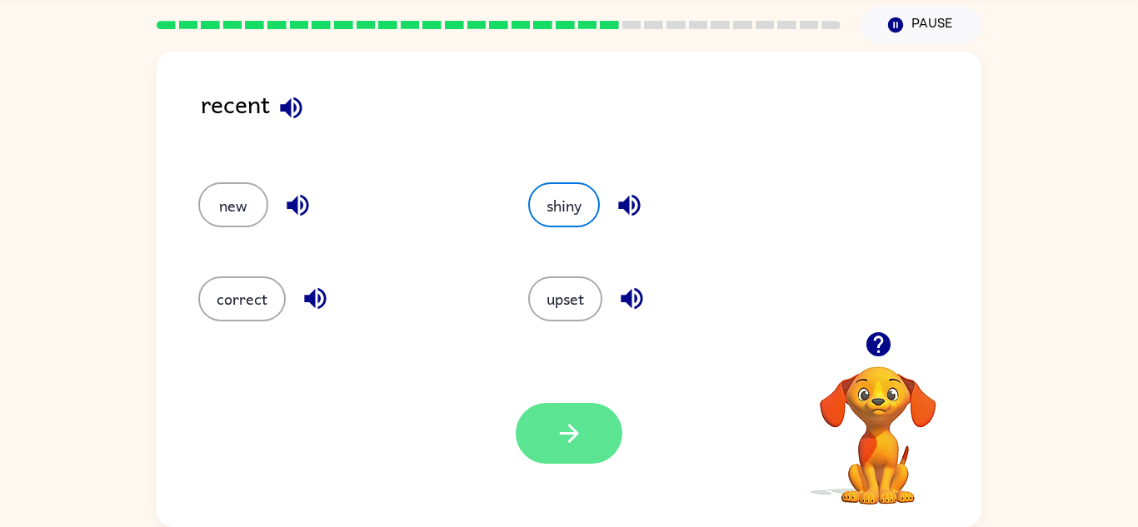
click at [577, 438] on icon "button" at bounding box center [569, 433] width 29 height 29
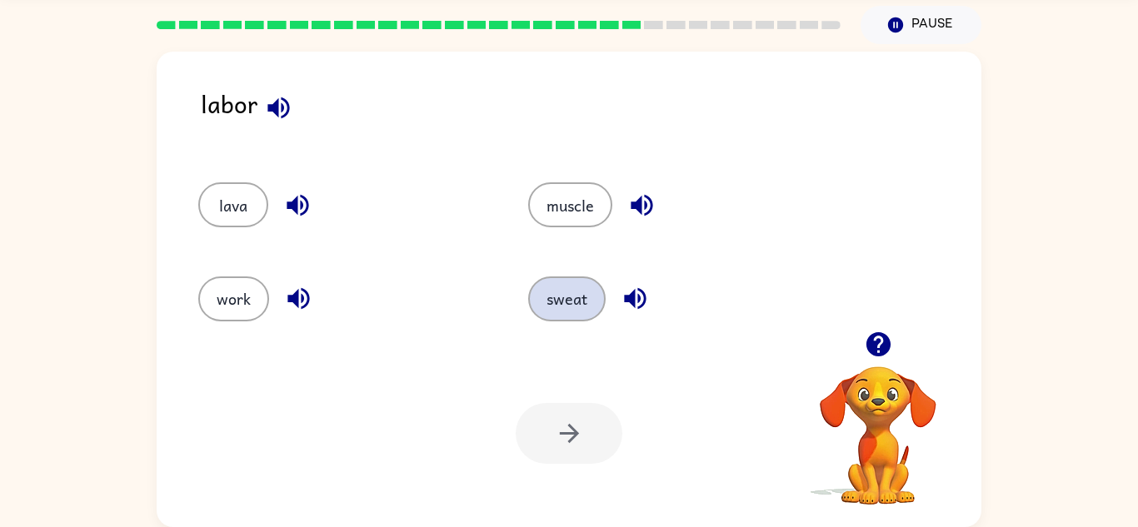
click at [545, 297] on button "sweat" at bounding box center [566, 299] width 77 height 45
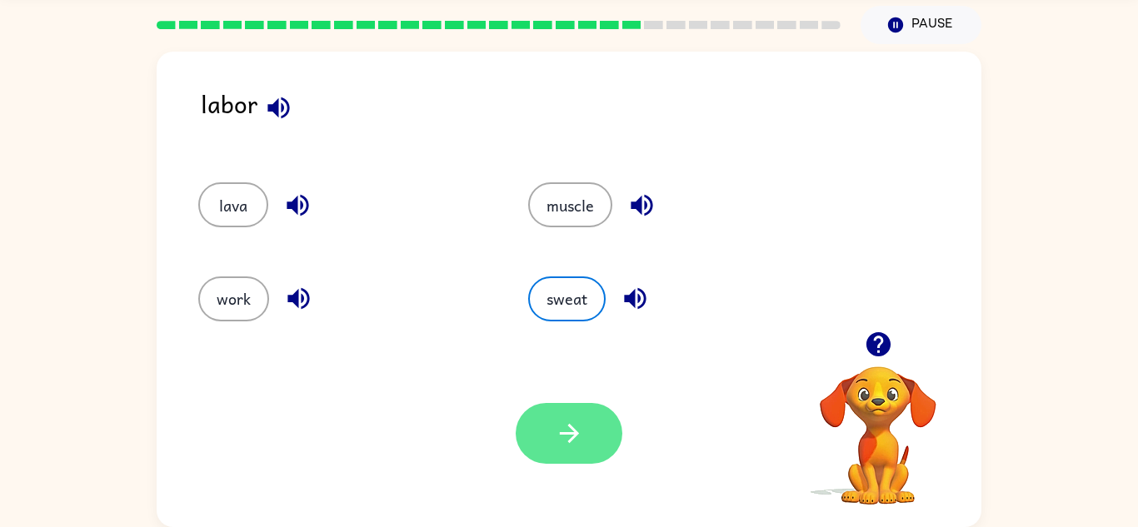
click at [581, 422] on icon "button" at bounding box center [569, 433] width 29 height 29
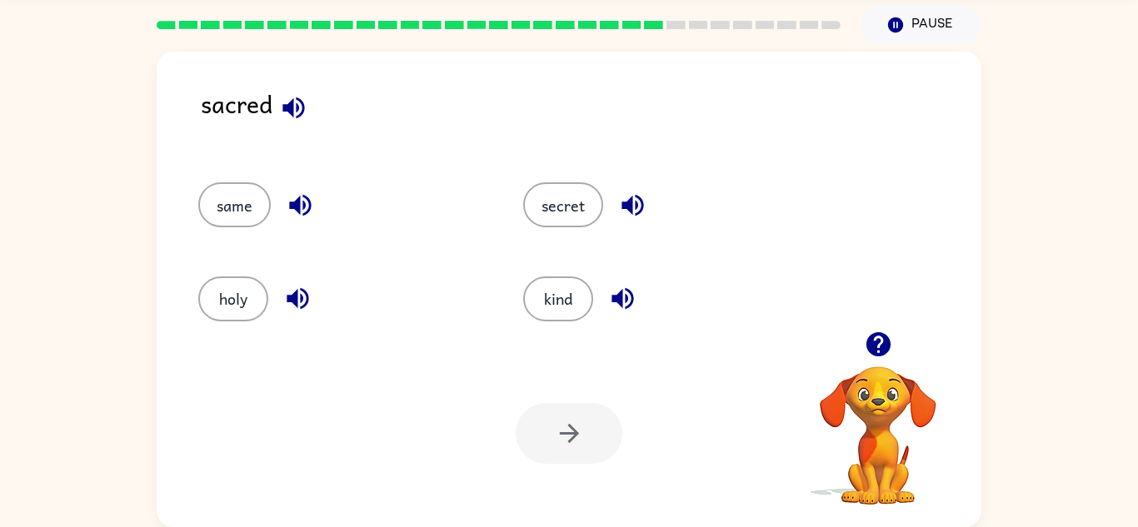
click at [309, 117] on button "button" at bounding box center [293, 108] width 42 height 42
click at [302, 219] on icon "button" at bounding box center [300, 205] width 29 height 29
click at [303, 302] on icon "button" at bounding box center [297, 298] width 29 height 29
click at [552, 211] on button "secret" at bounding box center [563, 204] width 80 height 45
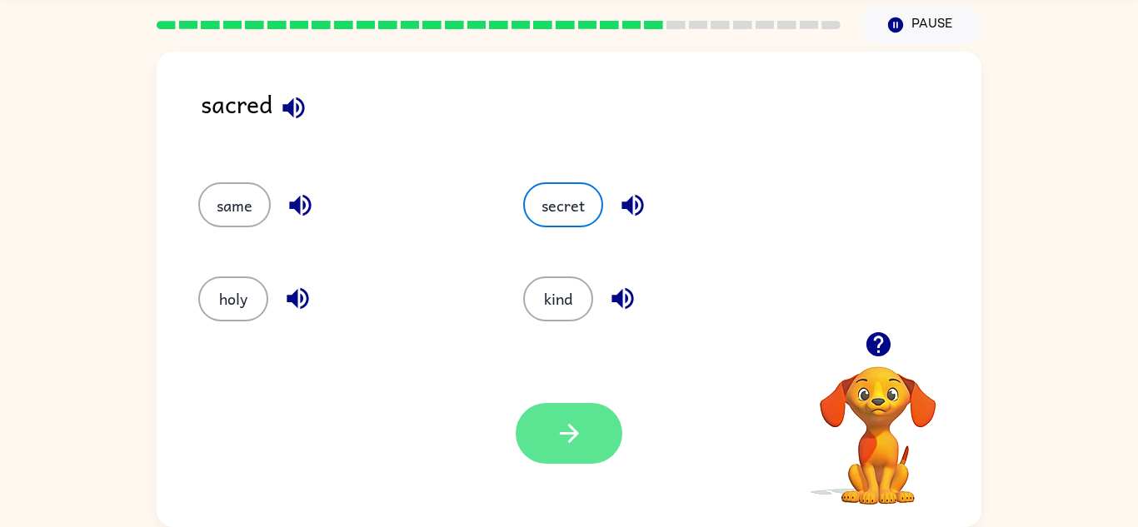
click at [577, 424] on icon "button" at bounding box center [569, 433] width 29 height 29
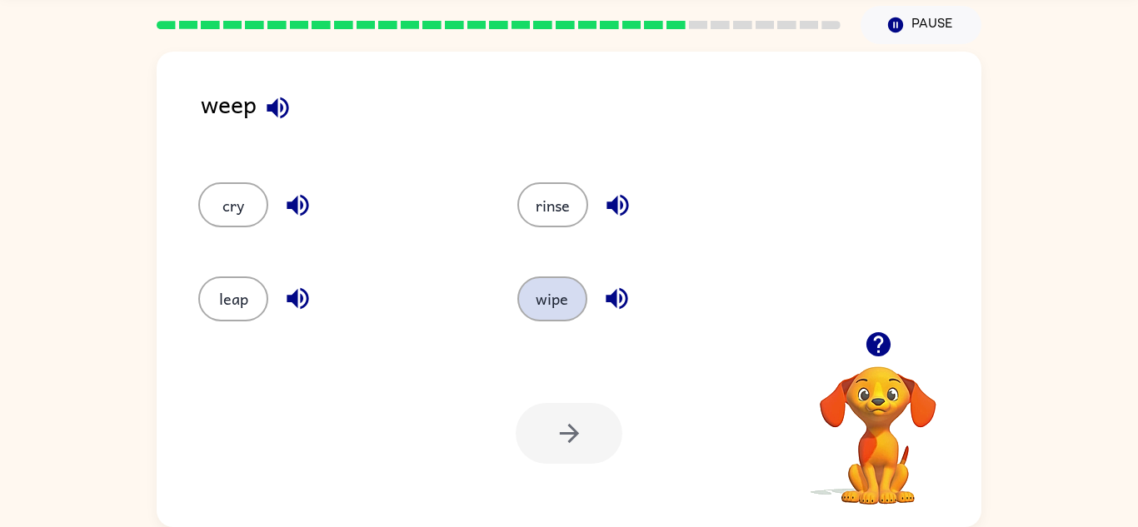
click at [559, 304] on button "wipe" at bounding box center [552, 299] width 70 height 45
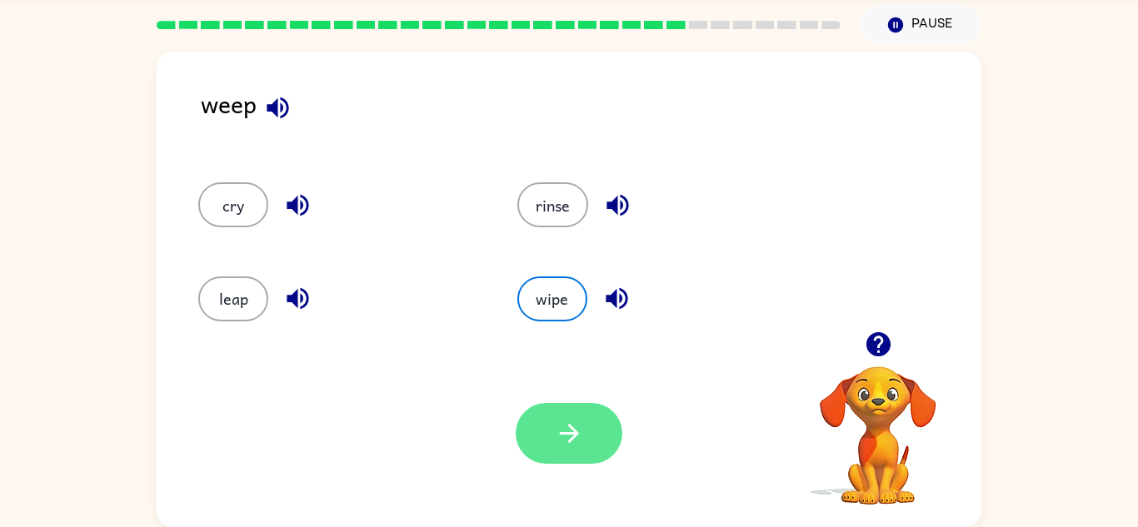
click at [573, 417] on button "button" at bounding box center [569, 433] width 107 height 61
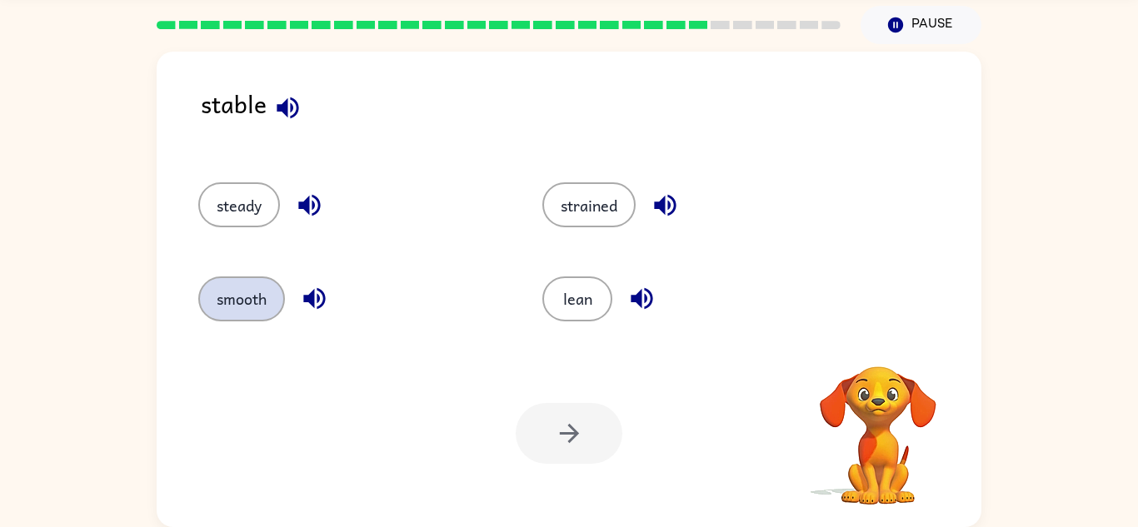
click at [230, 303] on button "smooth" at bounding box center [241, 299] width 87 height 45
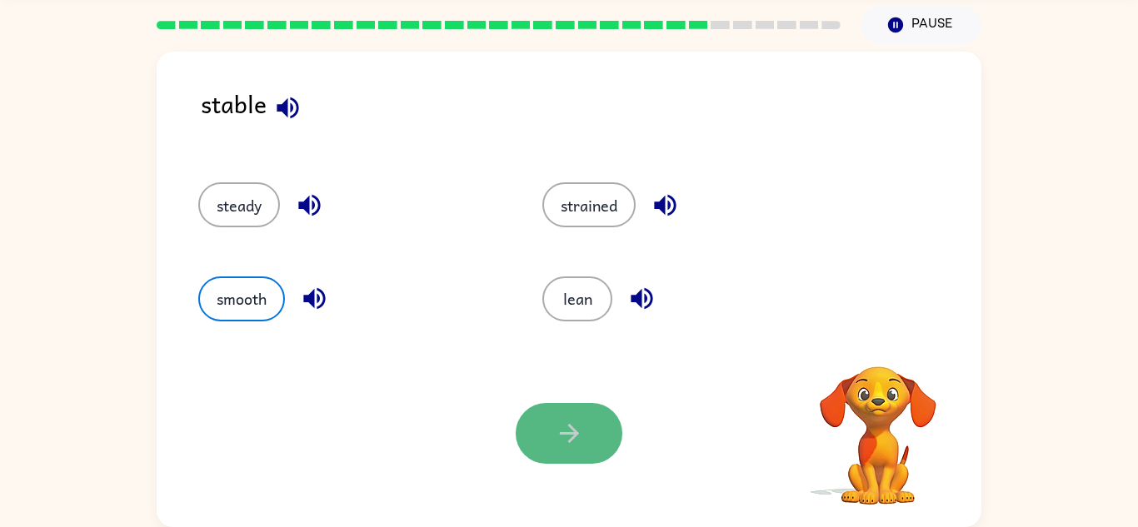
click at [569, 445] on icon "button" at bounding box center [569, 433] width 29 height 29
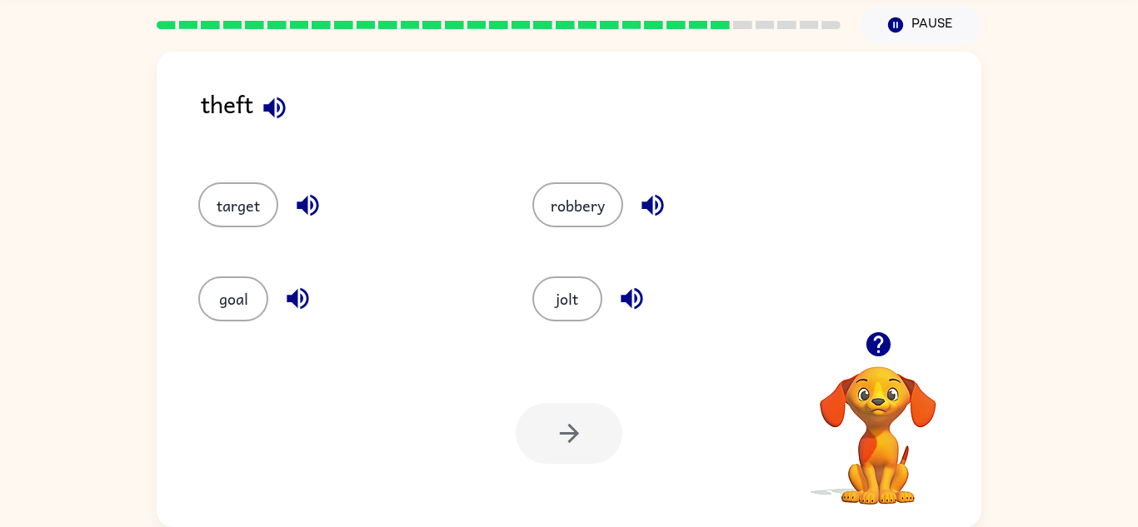
click at [582, 234] on div "robbery" at bounding box center [668, 197] width 334 height 93
click at [588, 192] on button "robbery" at bounding box center [577, 204] width 91 height 45
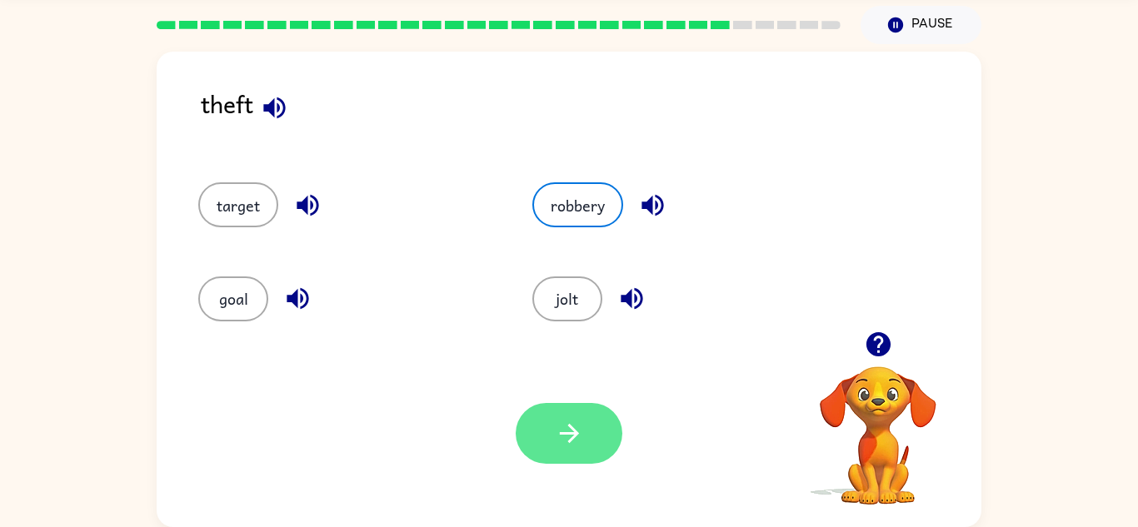
click at [579, 407] on button "button" at bounding box center [569, 433] width 107 height 61
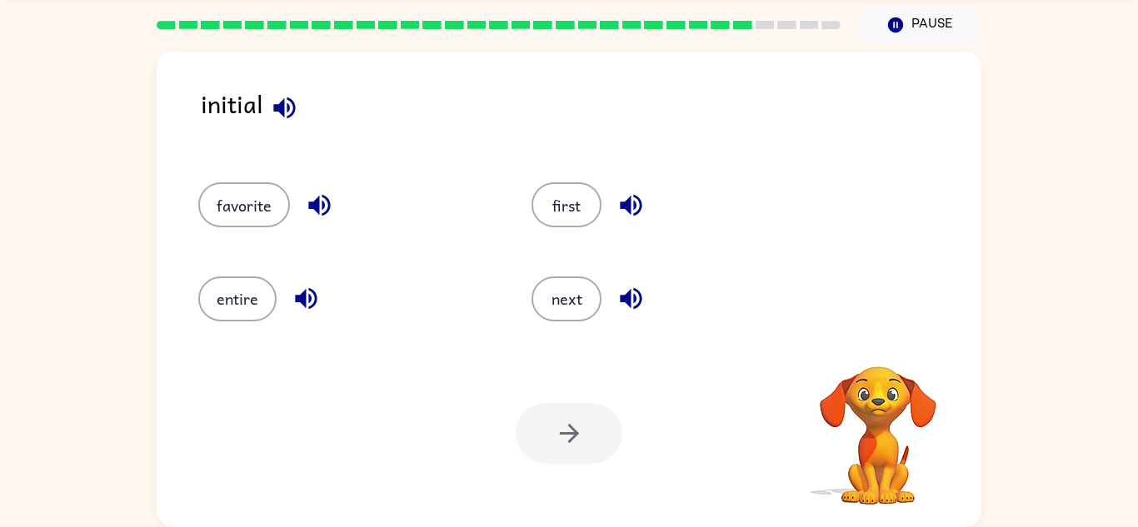
click at [288, 106] on icon "button" at bounding box center [284, 108] width 22 height 22
click at [263, 221] on button "favorite" at bounding box center [244, 204] width 92 height 45
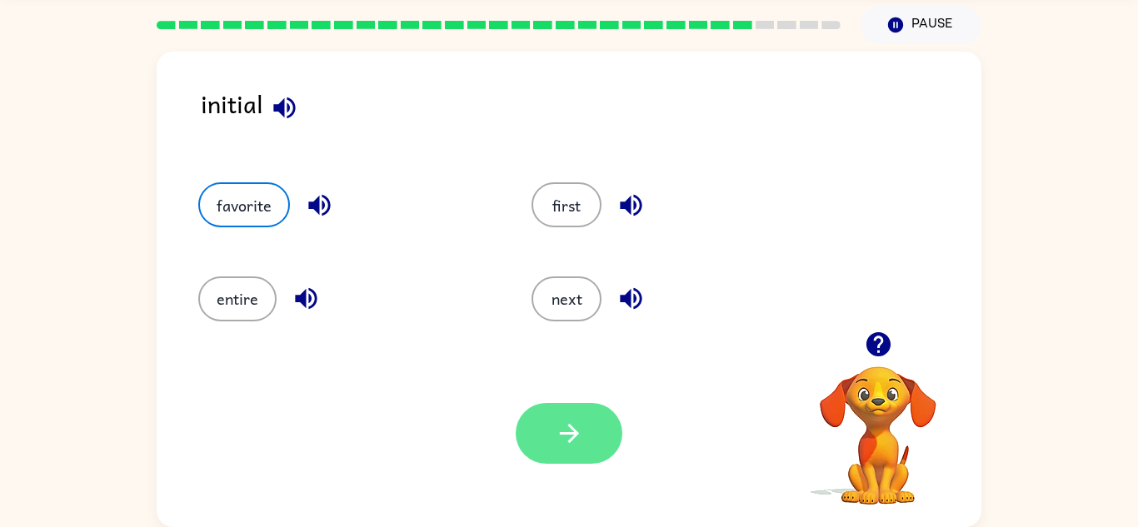
click at [582, 442] on icon "button" at bounding box center [569, 433] width 29 height 29
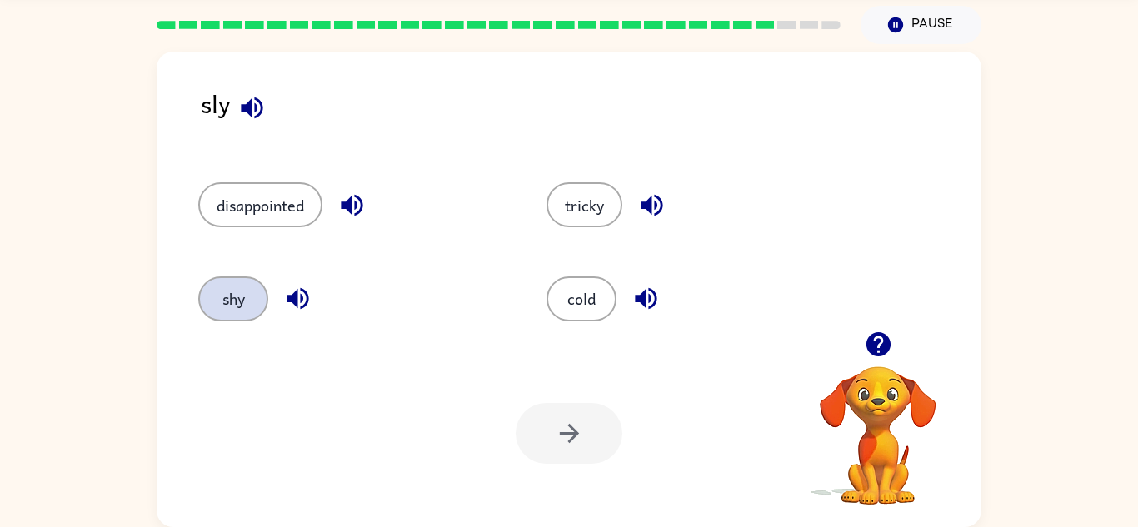
click at [232, 318] on button "shy" at bounding box center [233, 299] width 70 height 45
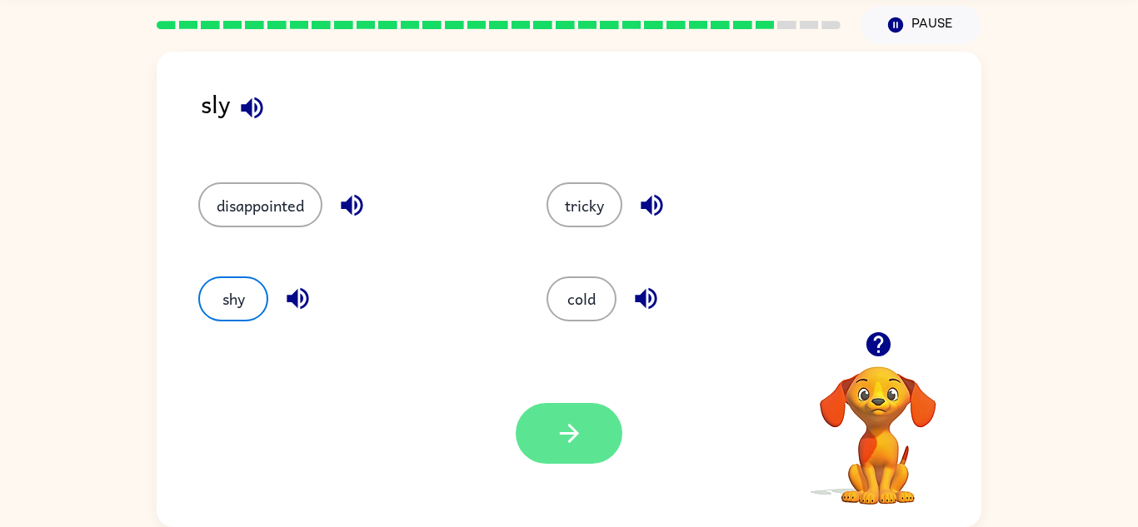
click at [567, 432] on icon "button" at bounding box center [569, 433] width 29 height 29
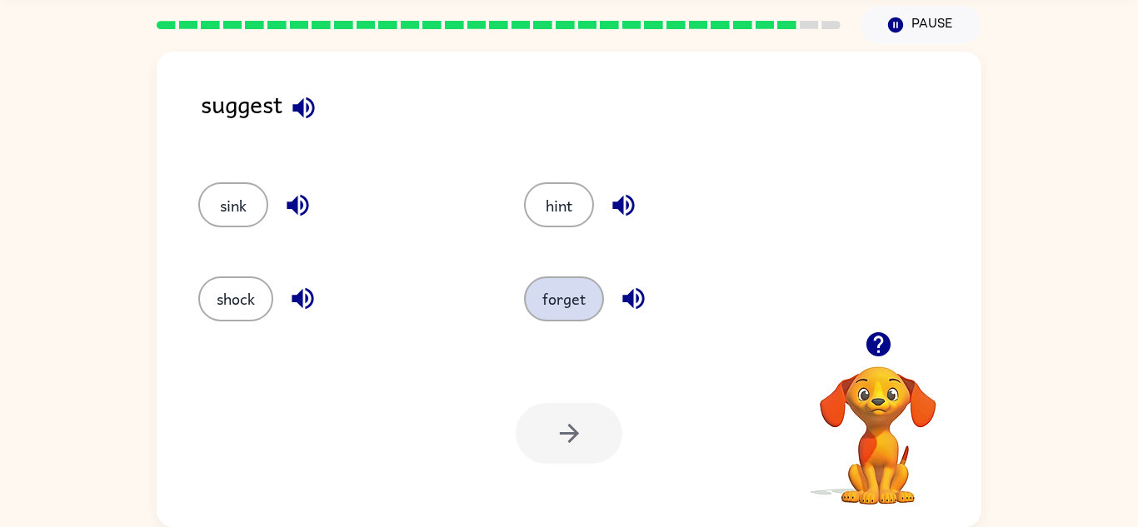
click at [574, 302] on button "forget" at bounding box center [564, 299] width 80 height 45
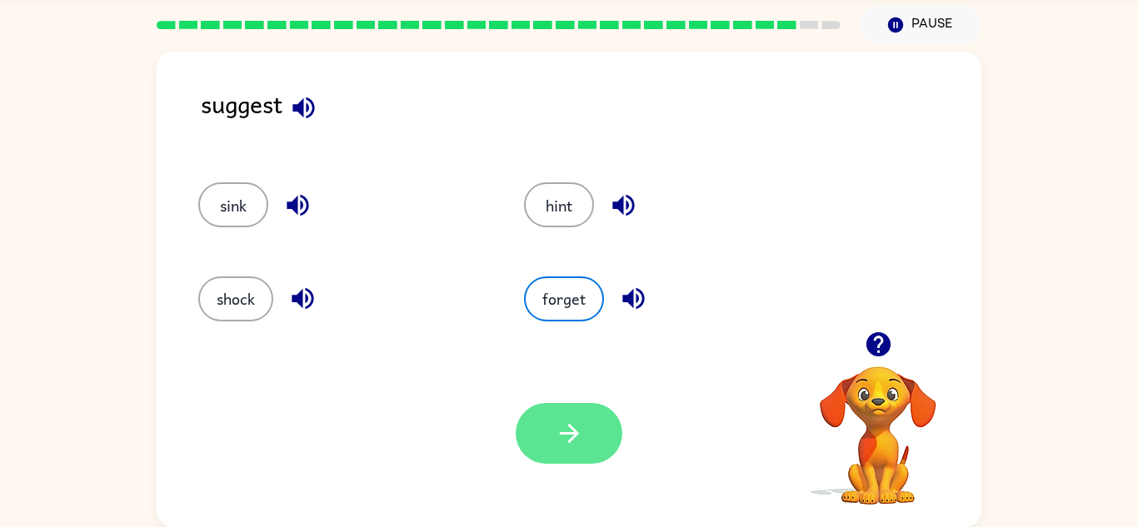
click at [561, 442] on icon "button" at bounding box center [569, 433] width 29 height 29
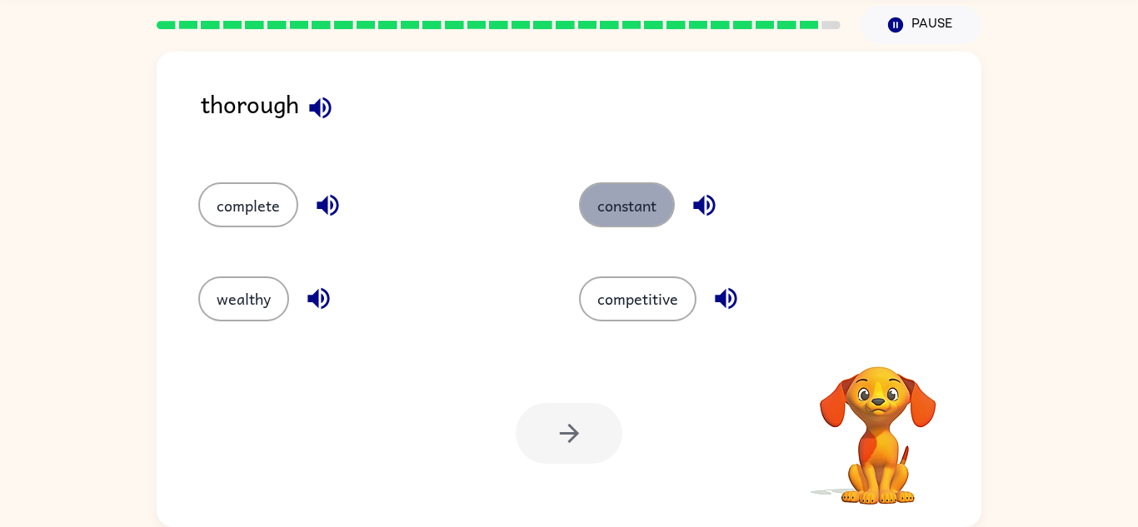
click at [635, 215] on button "constant" at bounding box center [627, 204] width 96 height 45
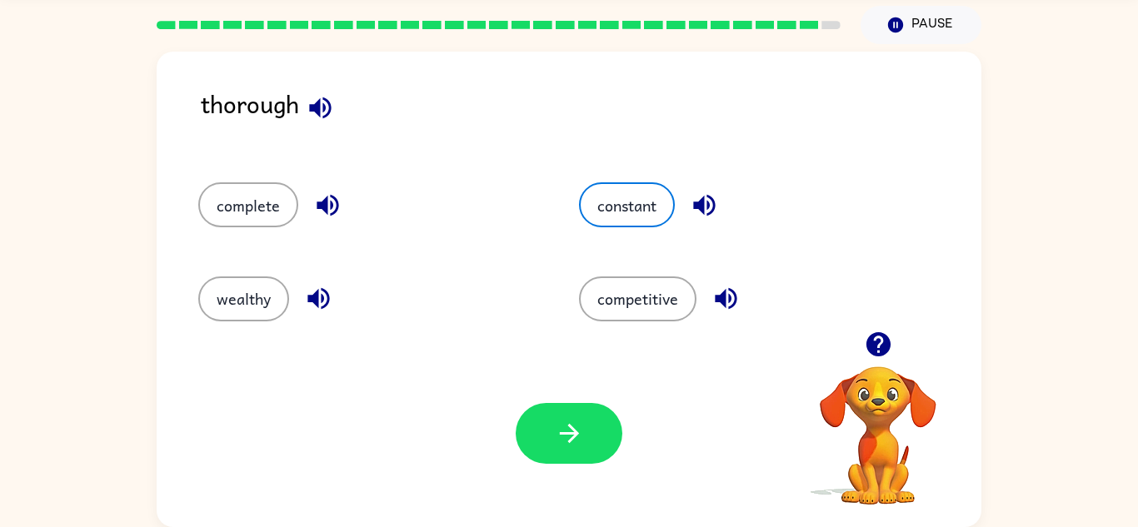
click at [528, 468] on div "Your browser must support playing .mp4 files to use Literably. Please try using…" at bounding box center [569, 433] width 825 height 187
click at [548, 454] on button "button" at bounding box center [569, 433] width 107 height 61
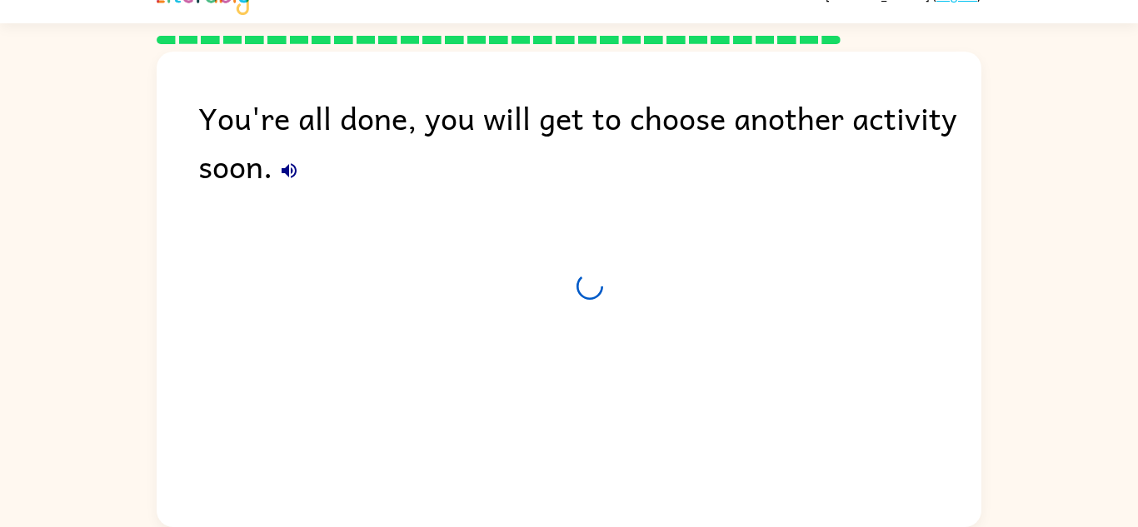
scroll to position [28, 0]
